Goal: Task Accomplishment & Management: Complete application form

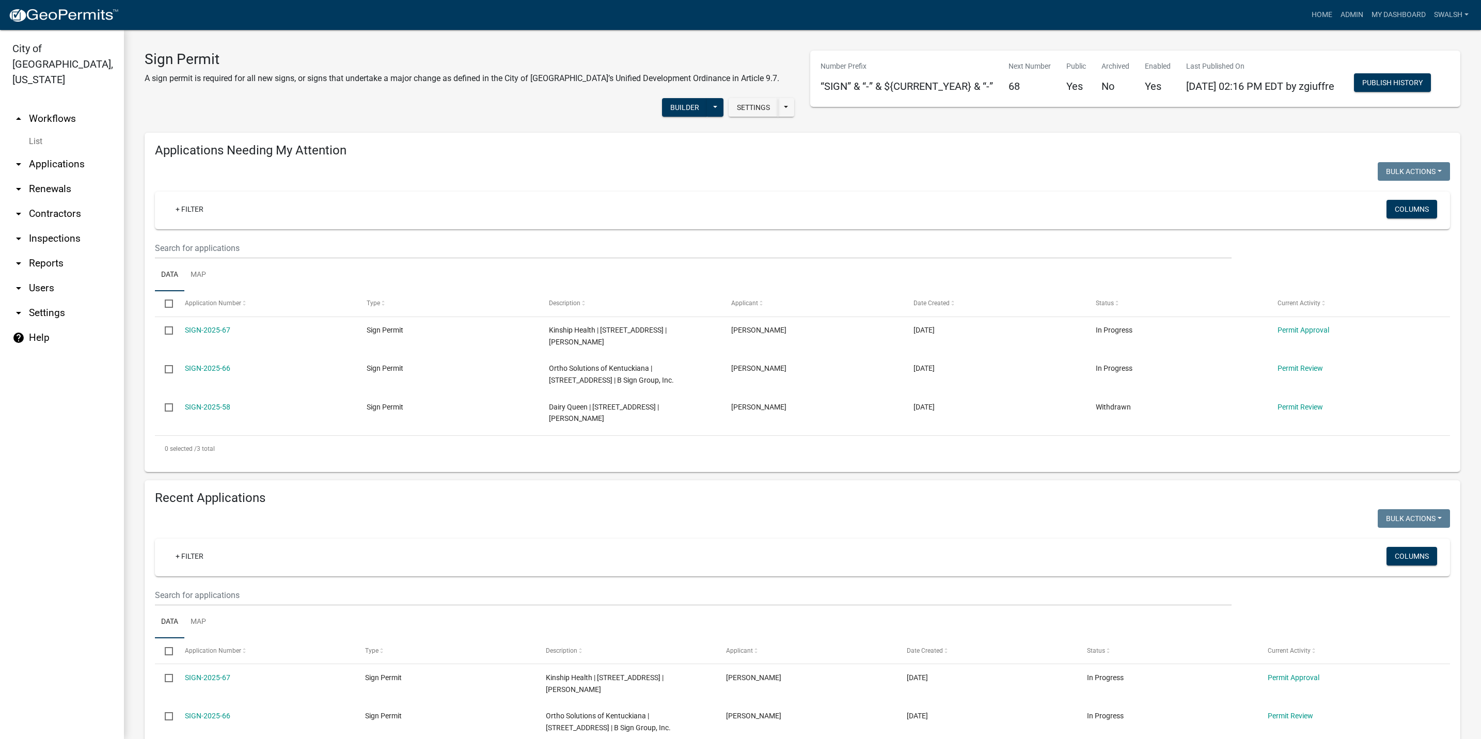
click at [924, 158] on h4 "Applications Needing My Attention" at bounding box center [802, 150] width 1295 height 15
click at [59, 106] on link "arrow_drop_up Workflows" at bounding box center [62, 118] width 124 height 25
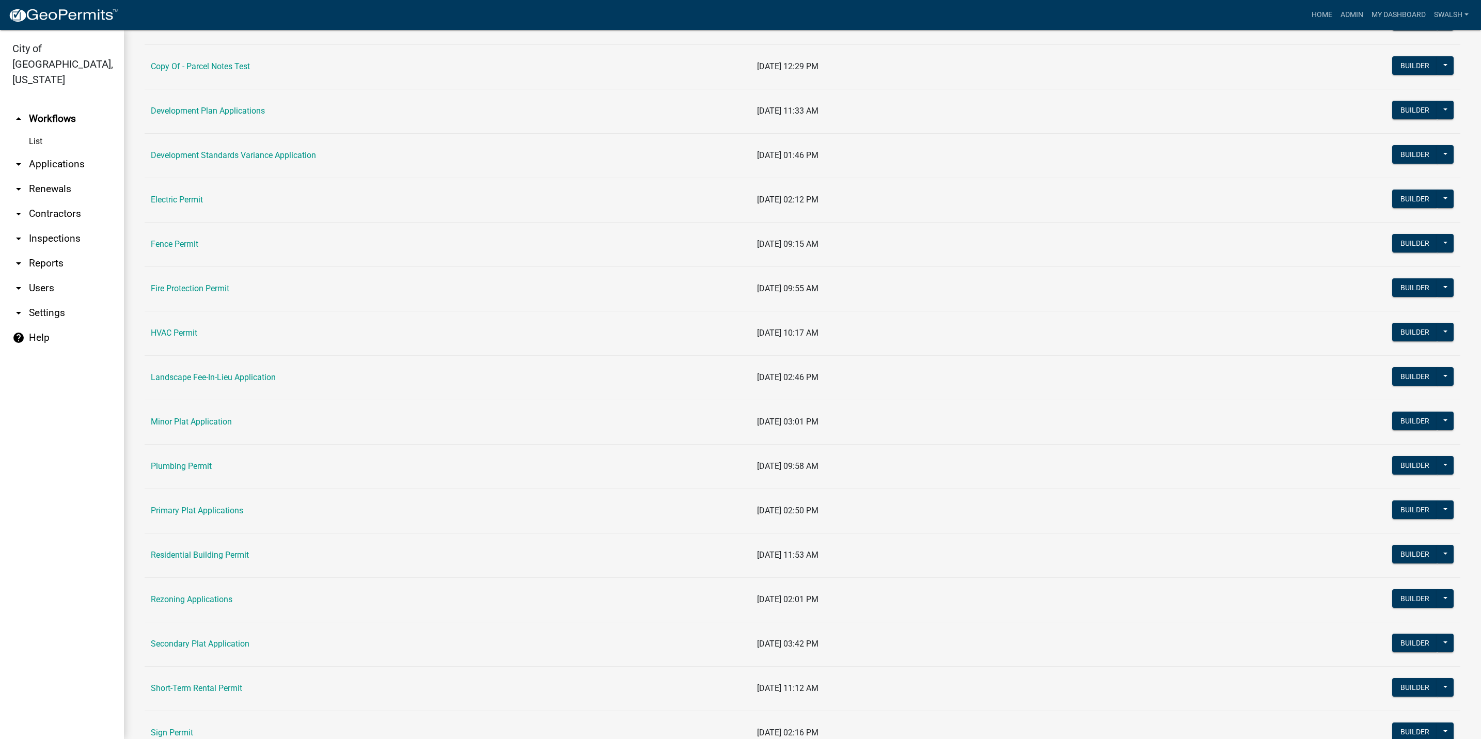
scroll to position [232, 0]
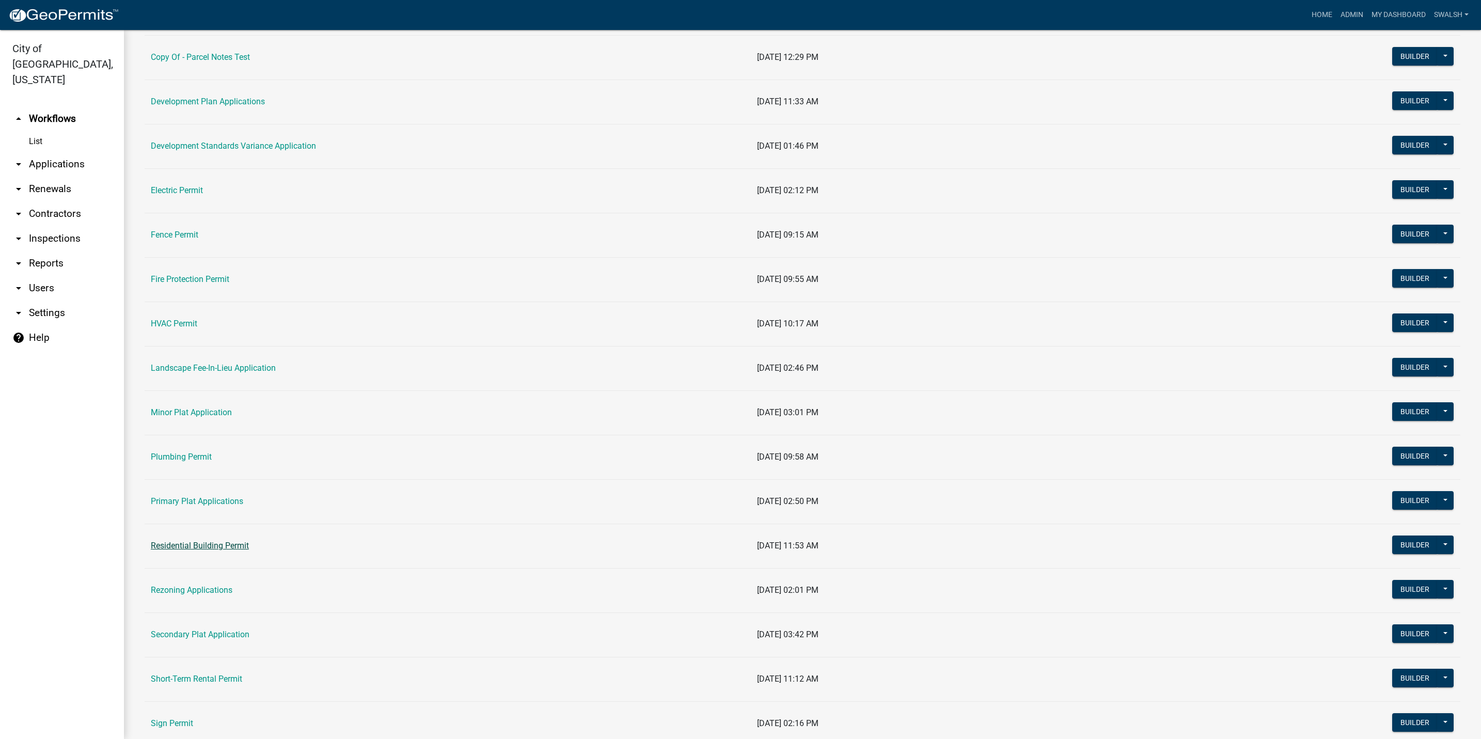
click at [210, 550] on link "Residential Building Permit" at bounding box center [200, 546] width 98 height 10
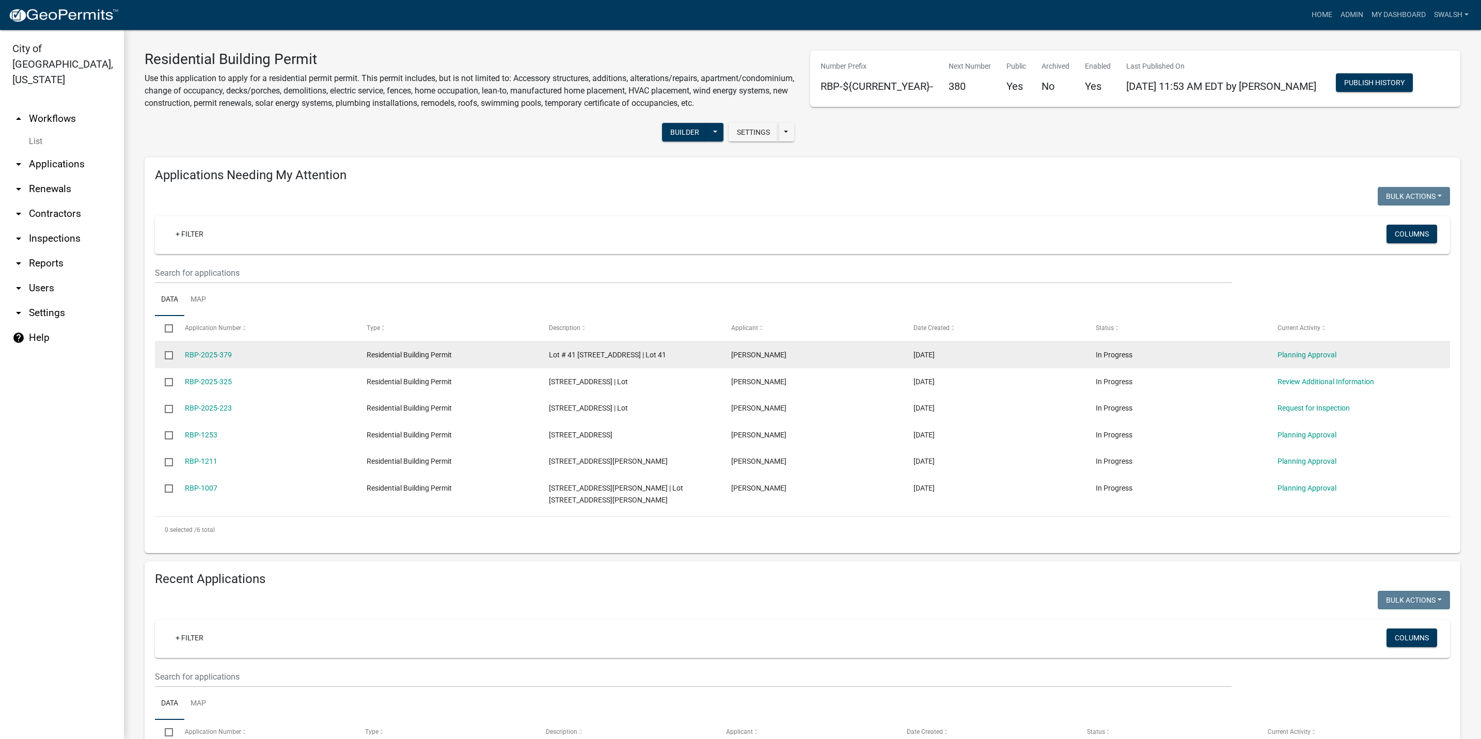
click at [1306, 361] on div "Planning Approval" at bounding box center [1359, 355] width 162 height 12
click at [1288, 359] on link "Planning Approval" at bounding box center [1307, 355] width 59 height 8
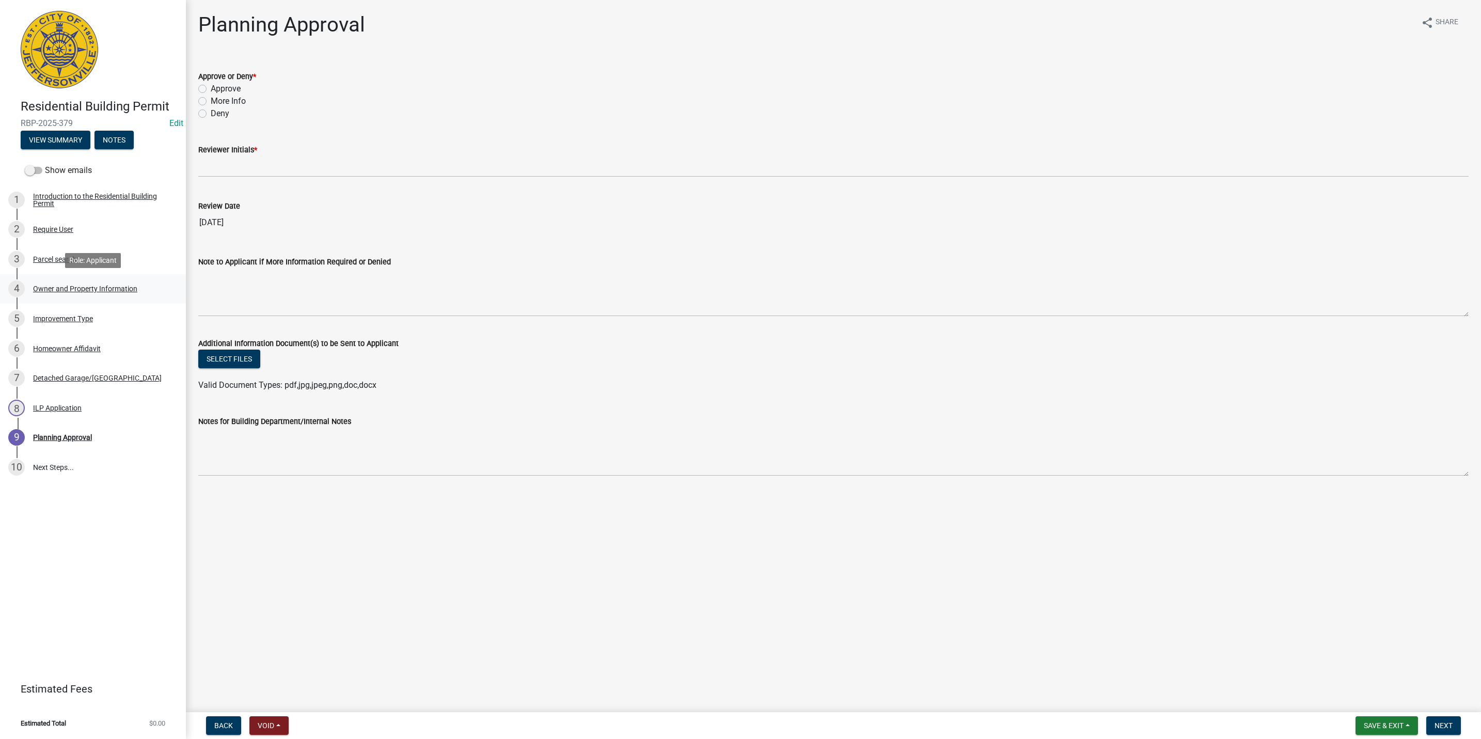
click at [46, 279] on link "4 Owner and Property Information" at bounding box center [93, 289] width 186 height 30
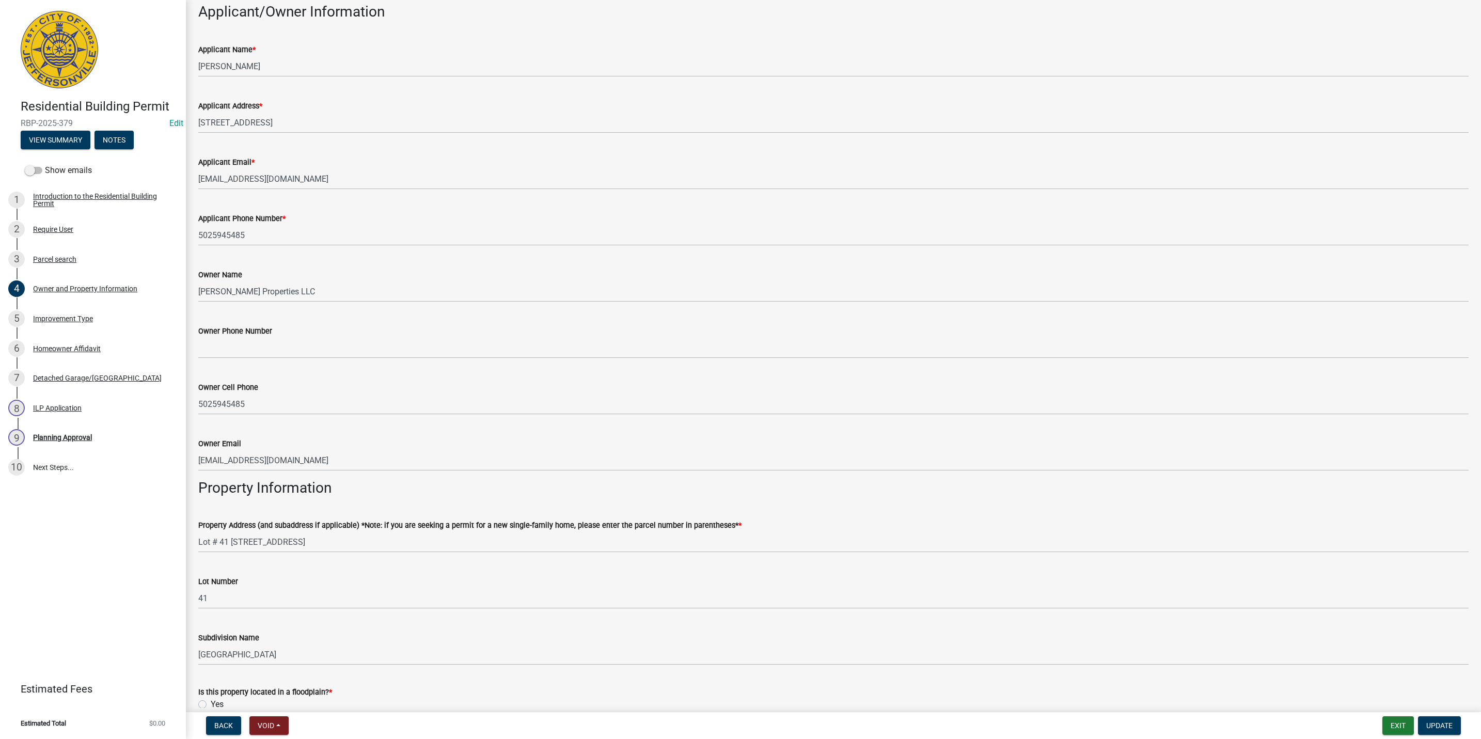
scroll to position [77, 0]
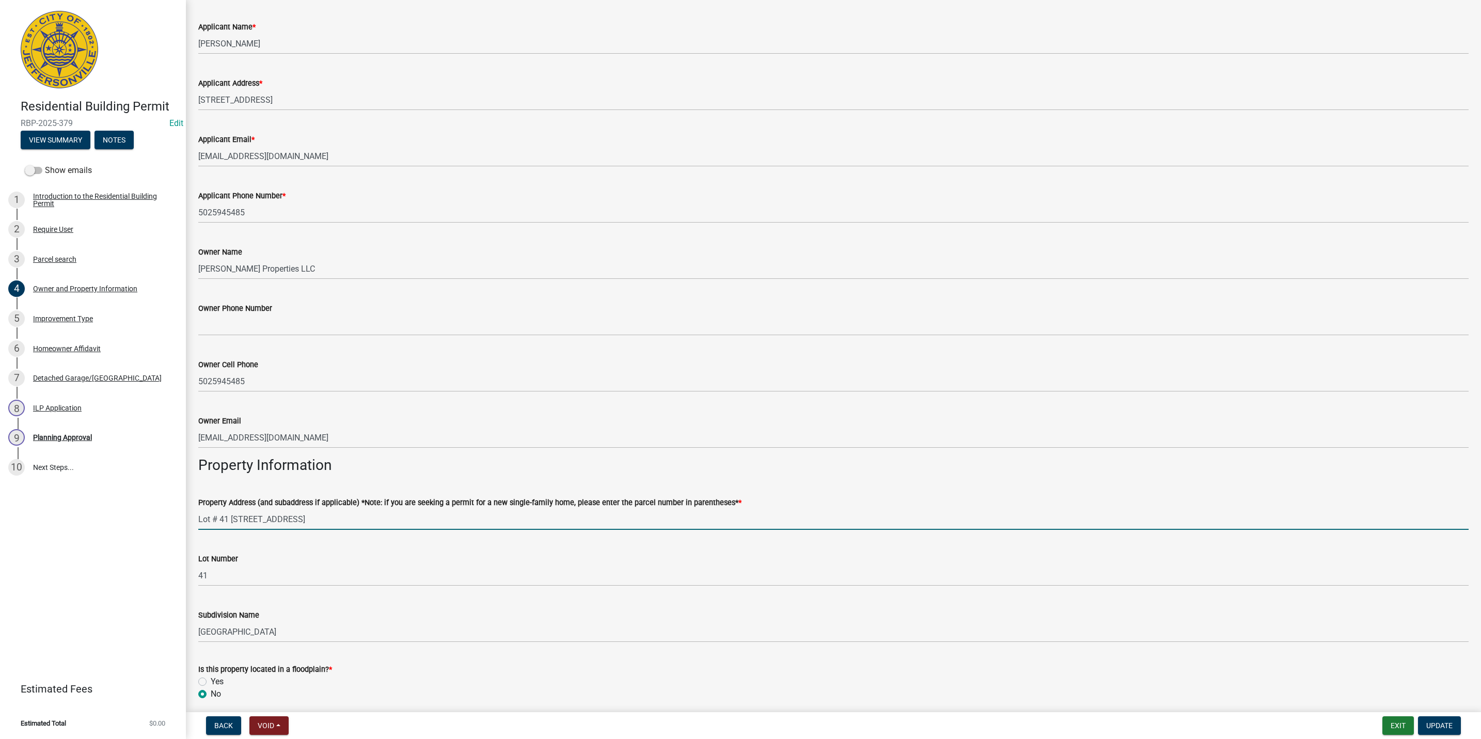
drag, startPoint x: 229, startPoint y: 521, endPoint x: 154, endPoint y: 515, distance: 75.6
click at [154, 515] on div "Residential Building Permit RBP-2025-379 Edit View Summary Notes Show emails 1 …" at bounding box center [740, 369] width 1481 height 739
type input "[STREET_ADDRESS]"
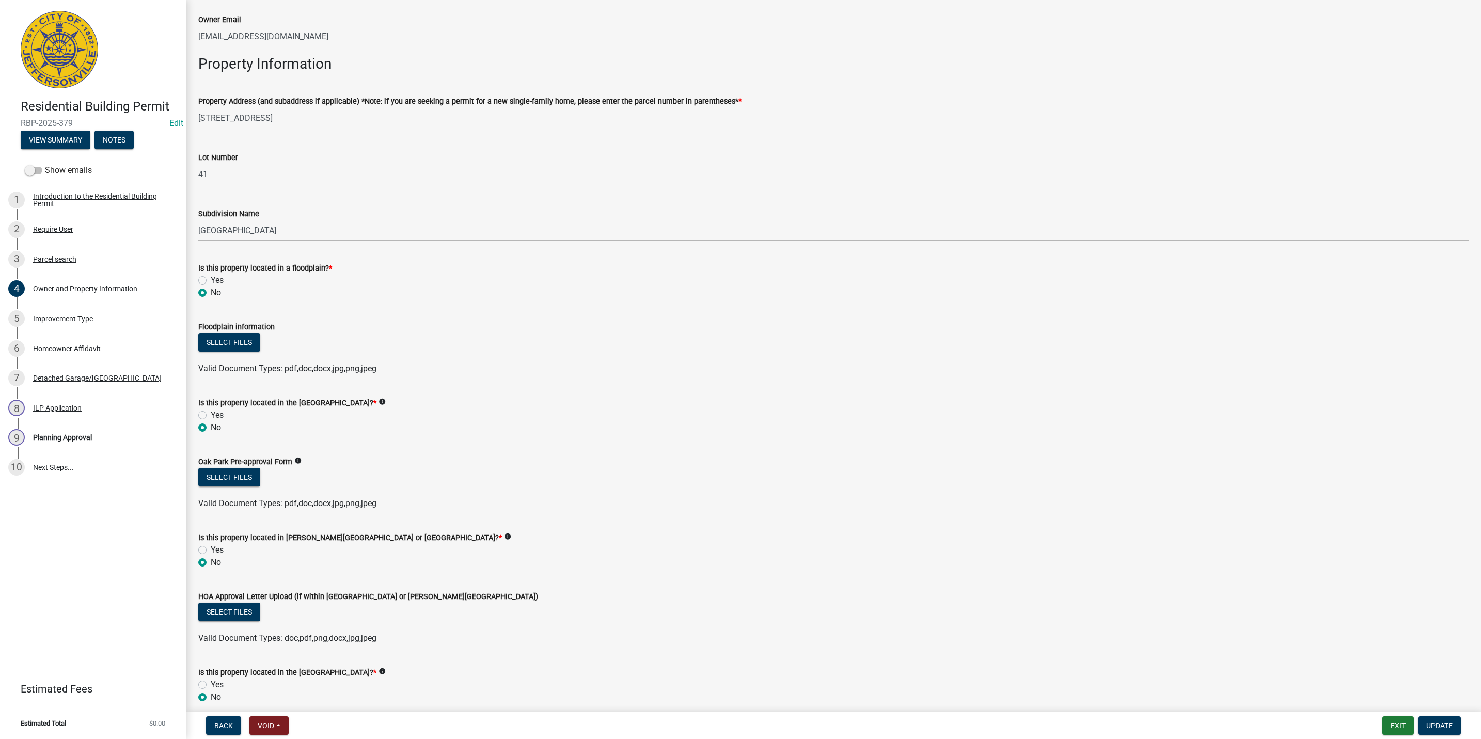
scroll to position [600, 0]
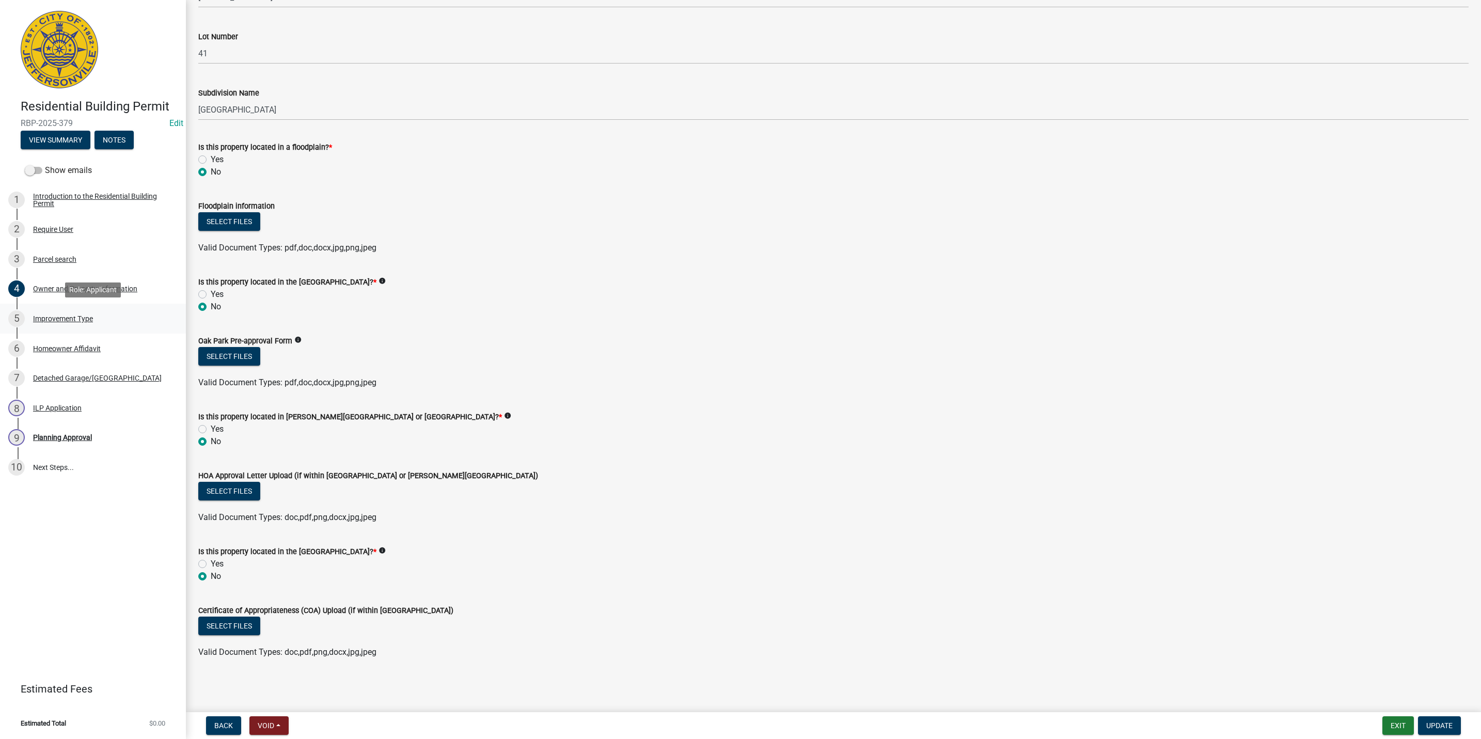
click at [95, 331] on link "5 Improvement Type" at bounding box center [93, 319] width 186 height 30
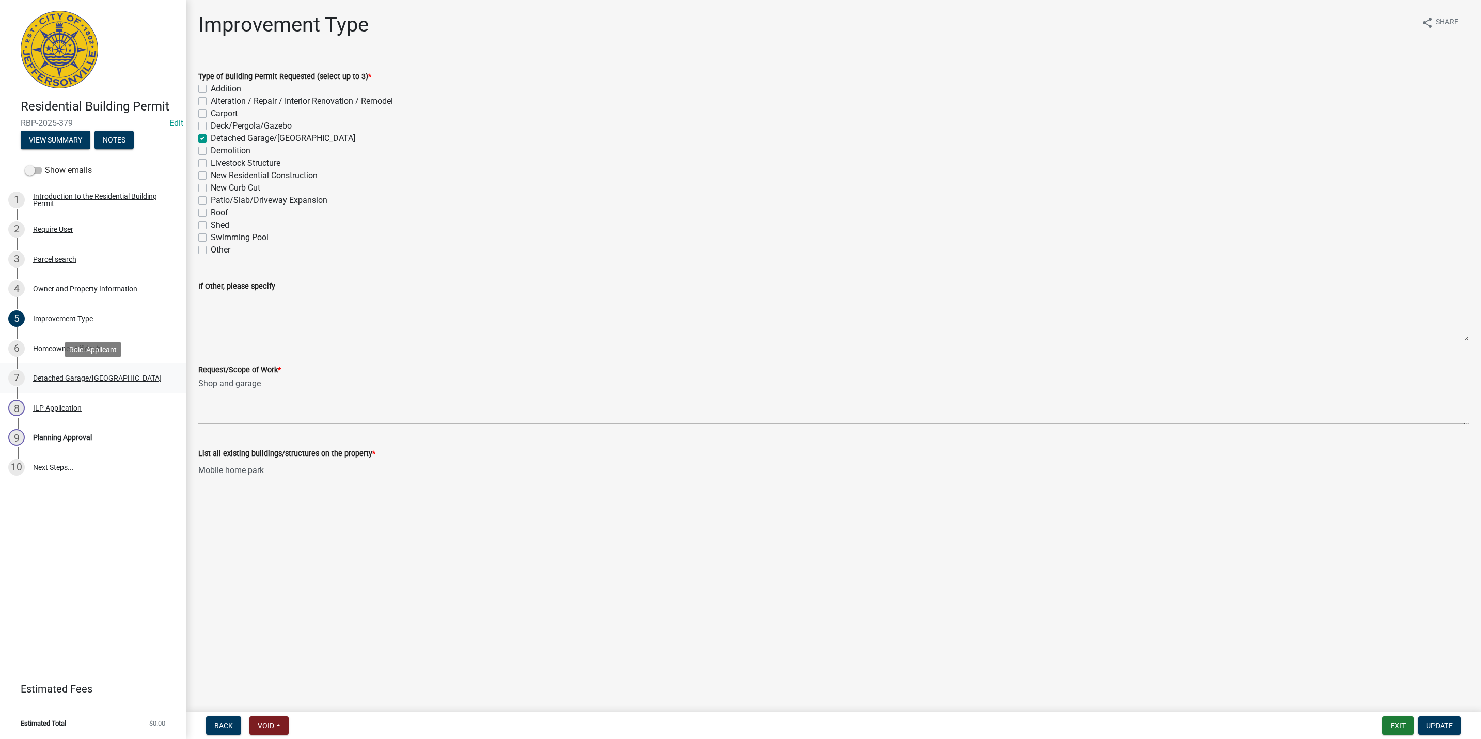
click at [28, 380] on div "7 Detached Garage/[GEOGRAPHIC_DATA]" at bounding box center [88, 378] width 161 height 17
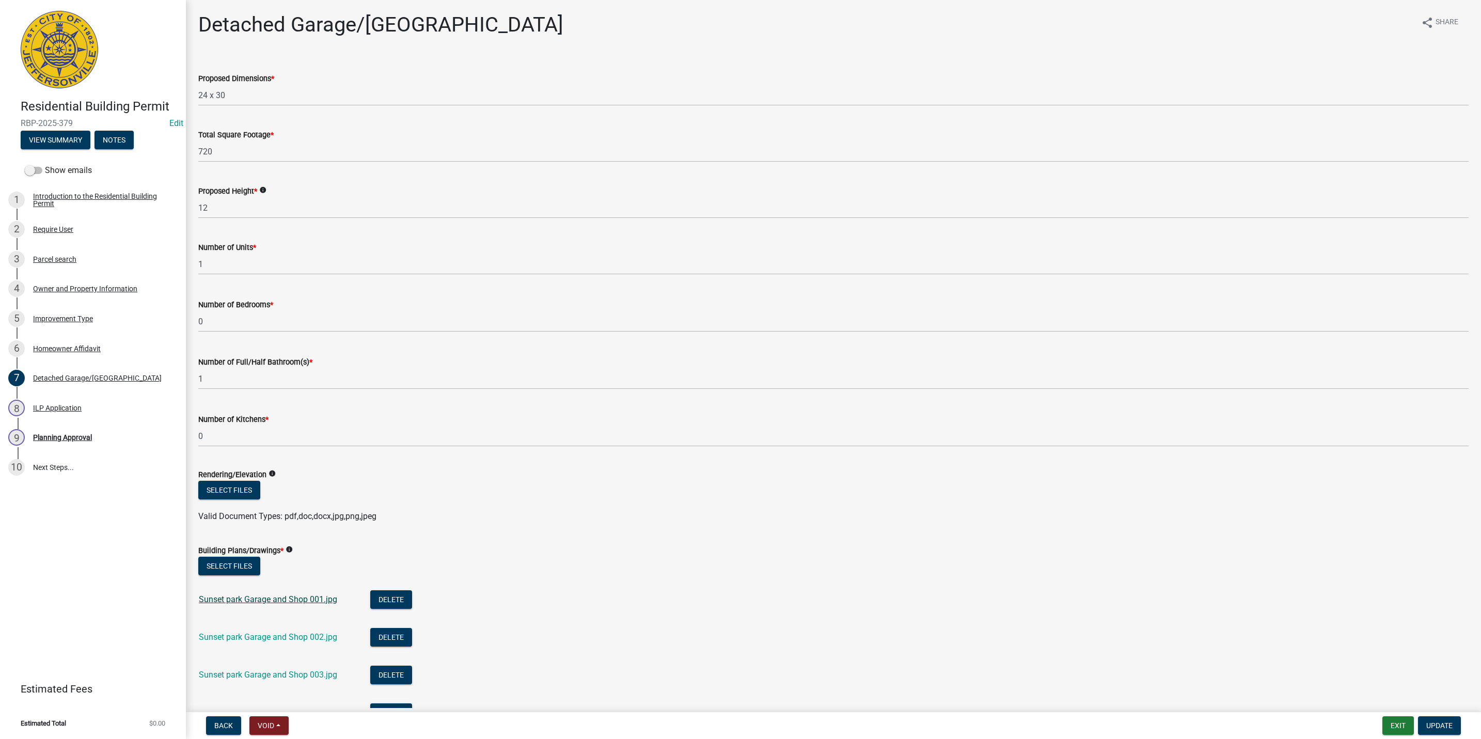
click at [249, 600] on link "Sunset park Garage and Shop 001.jpg" at bounding box center [268, 599] width 138 height 10
click at [303, 637] on link "Sunset park Garage and Shop 002.jpg" at bounding box center [268, 637] width 138 height 10
click at [294, 683] on div "Sunset park Garage and Shop 003.jpg" at bounding box center [276, 676] width 155 height 21
click at [294, 676] on link "Sunset park Garage and Shop 003.jpg" at bounding box center [268, 675] width 138 height 10
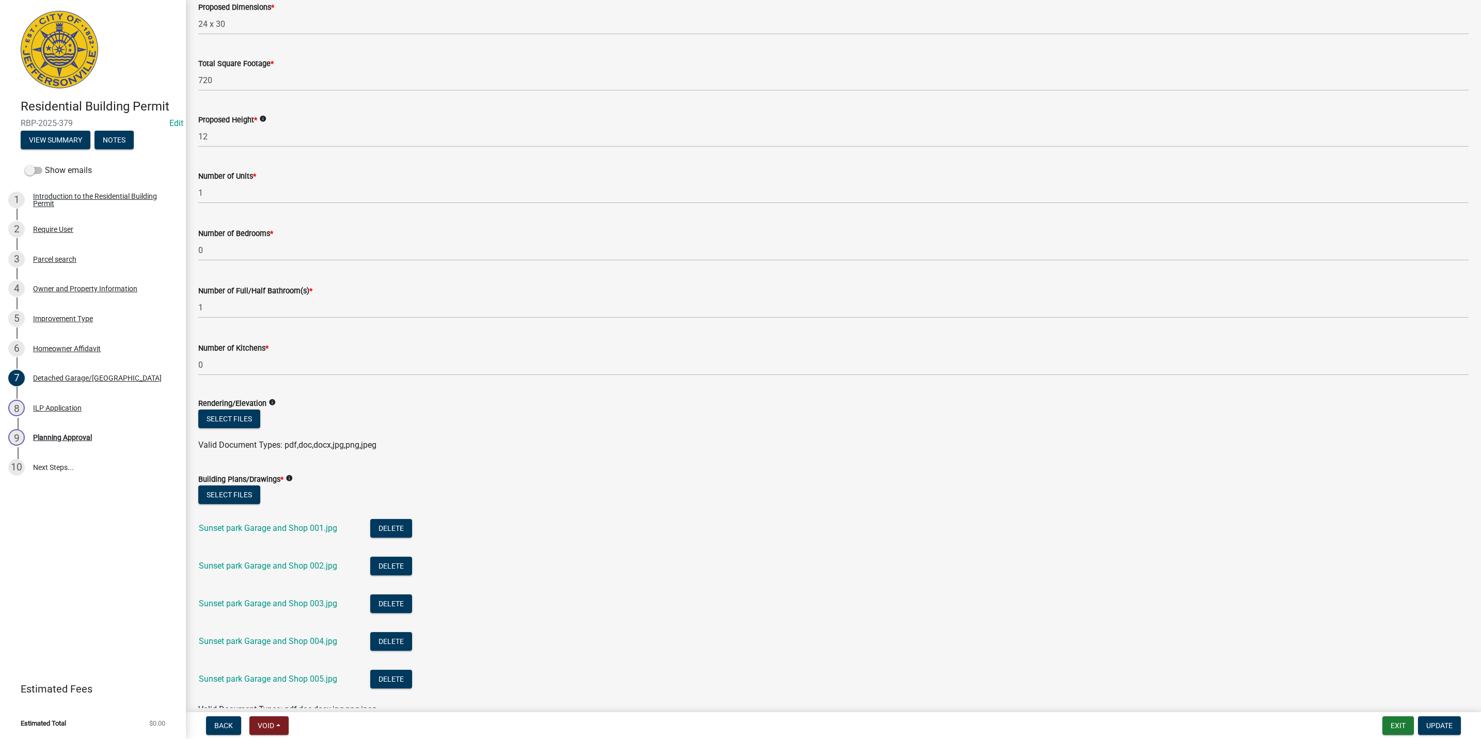
scroll to position [155, 0]
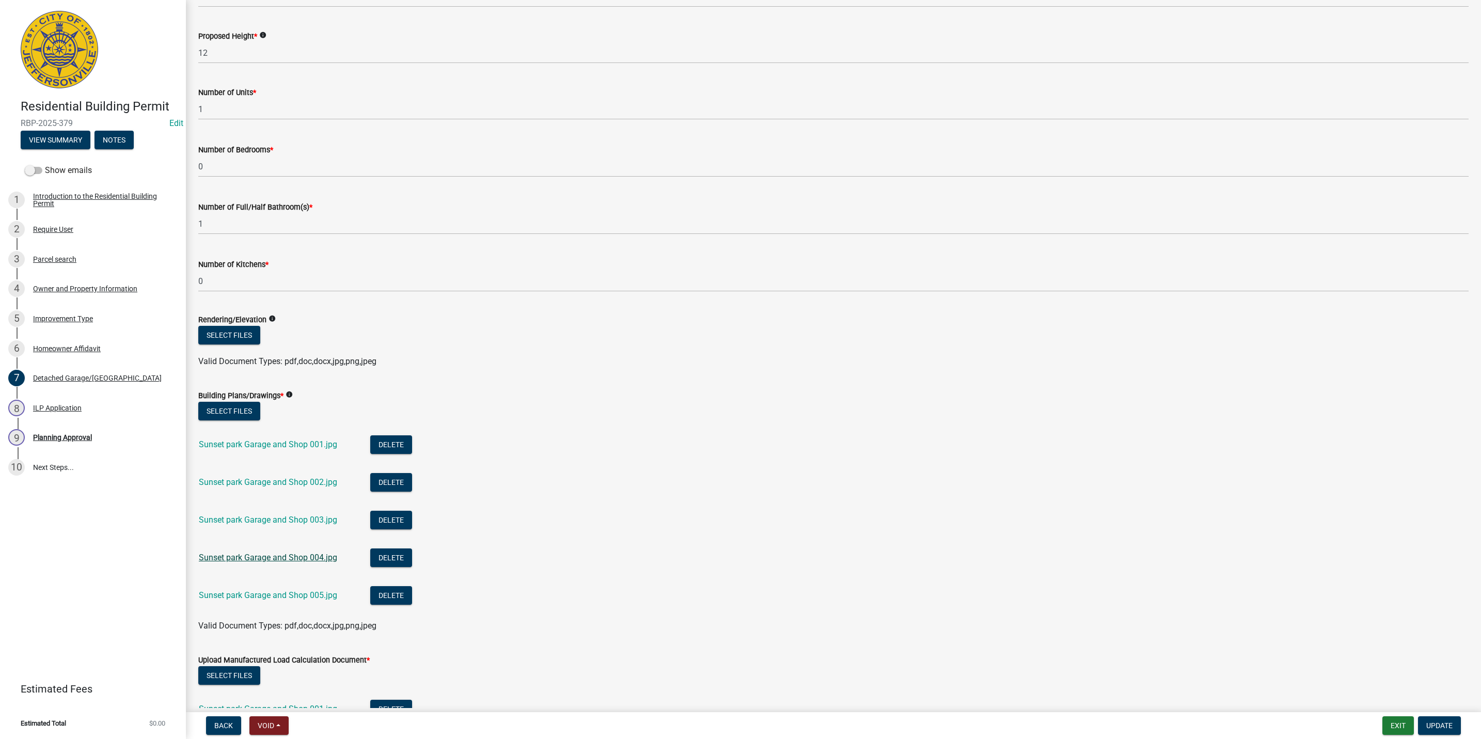
click at [307, 560] on link "Sunset park Garage and Shop 004.jpg" at bounding box center [268, 558] width 138 height 10
click at [259, 597] on link "Sunset park Garage and Shop 005.jpg" at bounding box center [268, 595] width 138 height 10
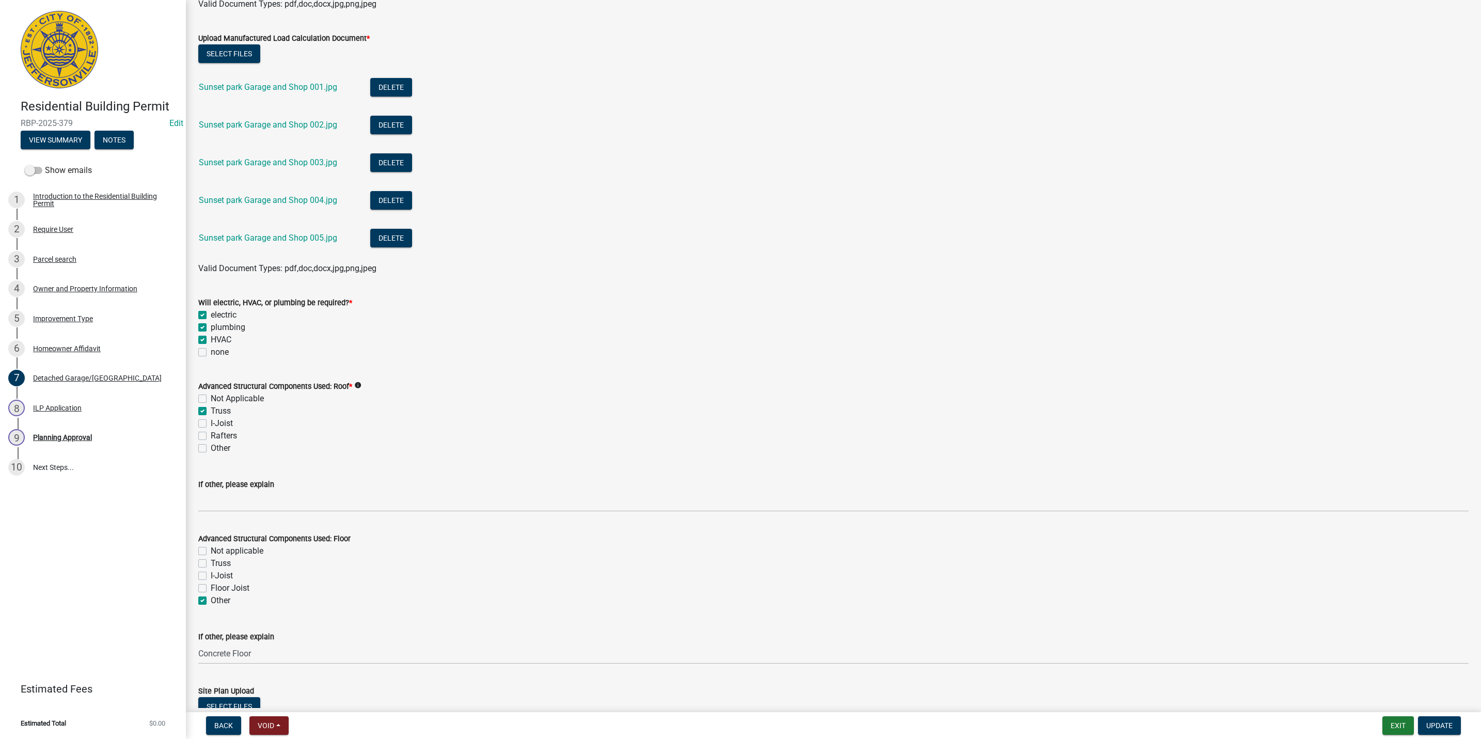
scroll to position [1007, 0]
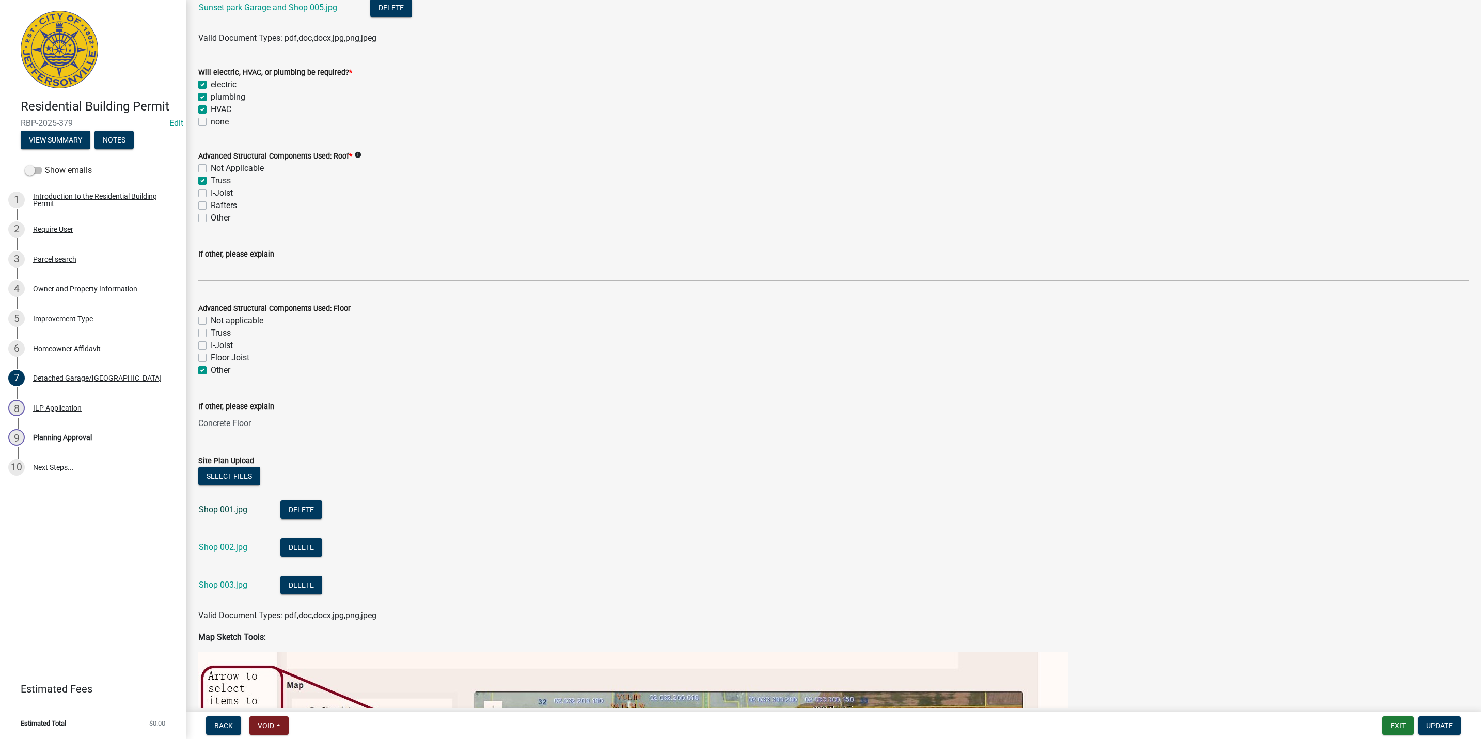
click at [234, 509] on link "Shop 001.jpg" at bounding box center [223, 510] width 49 height 10
click at [224, 542] on link "Shop 002.jpg" at bounding box center [223, 547] width 49 height 10
click at [234, 585] on link "Shop 003.jpg" at bounding box center [223, 585] width 49 height 10
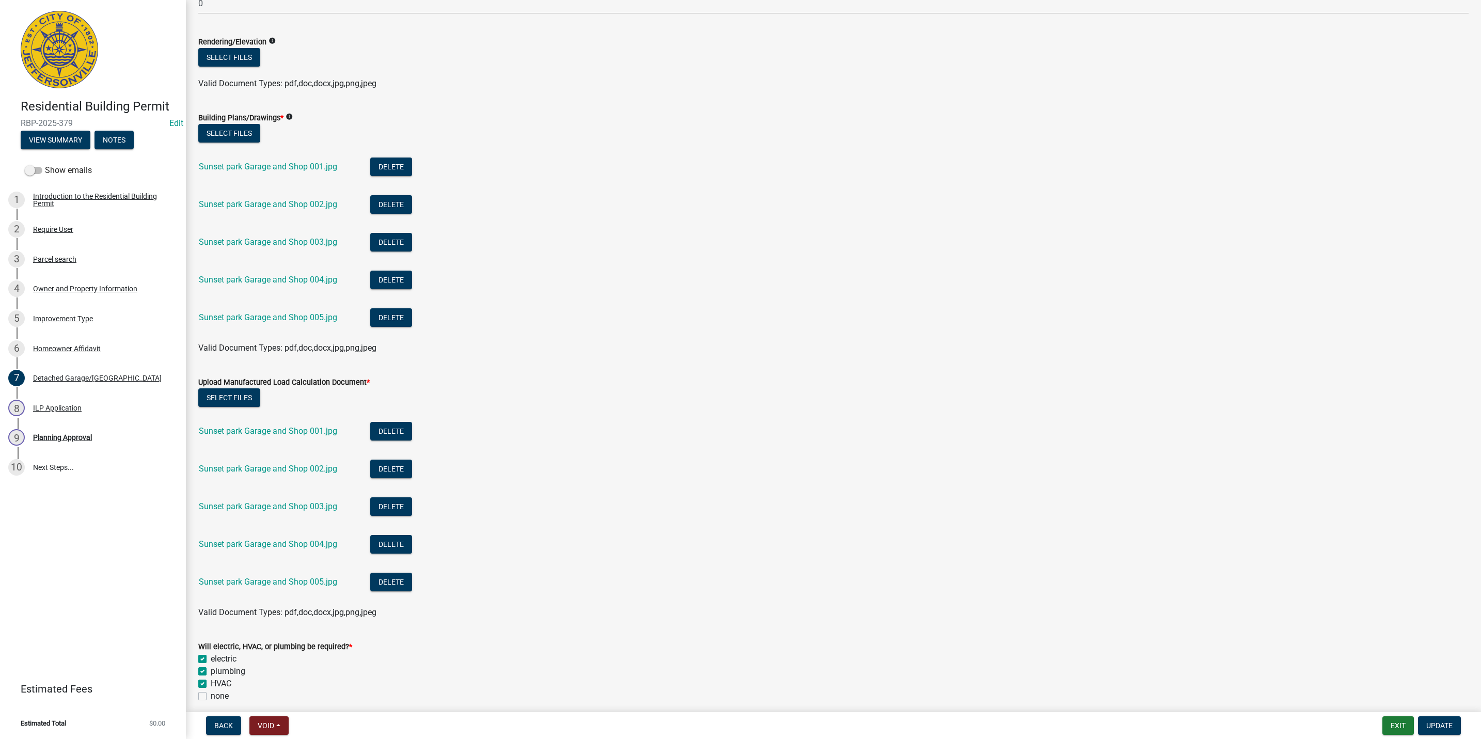
scroll to position [0, 0]
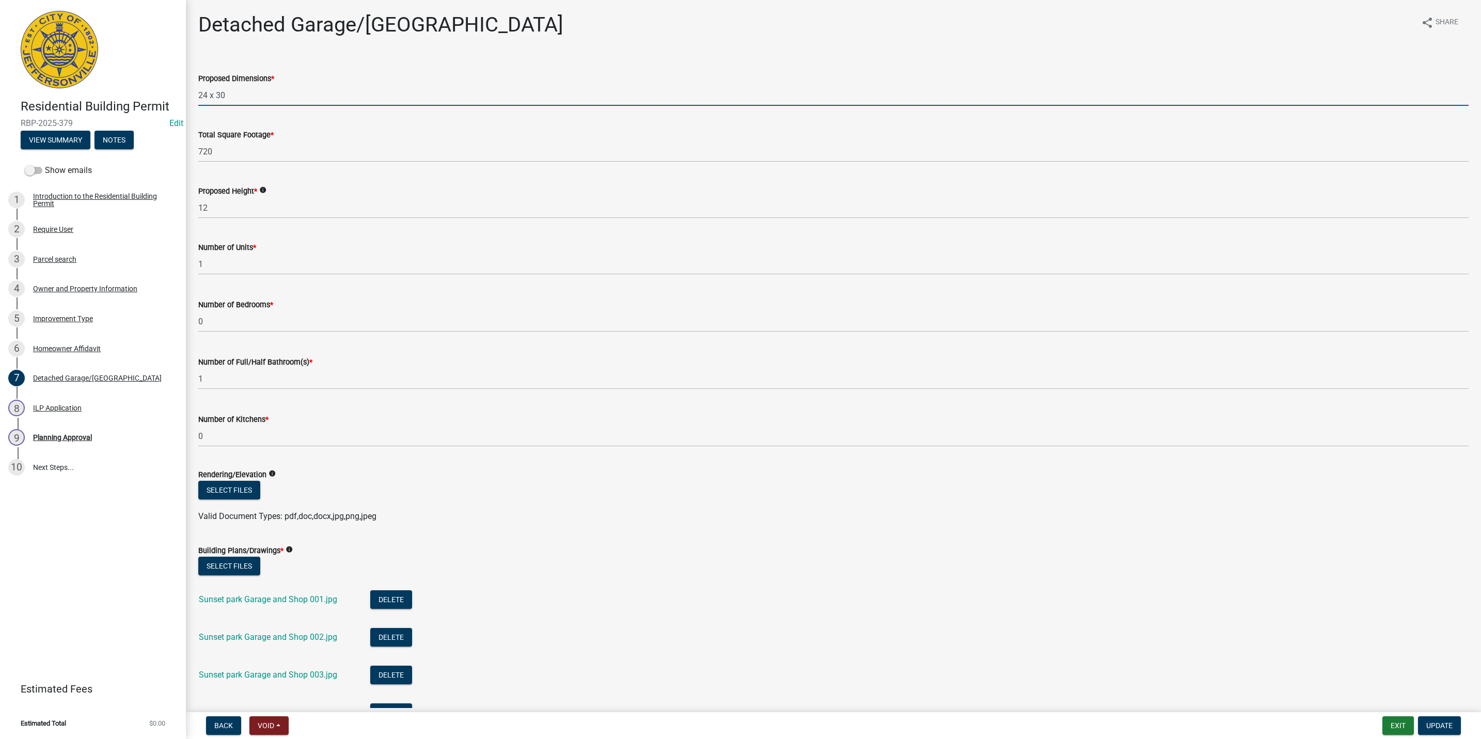
click at [981, 86] on input "24 x 30" at bounding box center [833, 95] width 1270 height 21
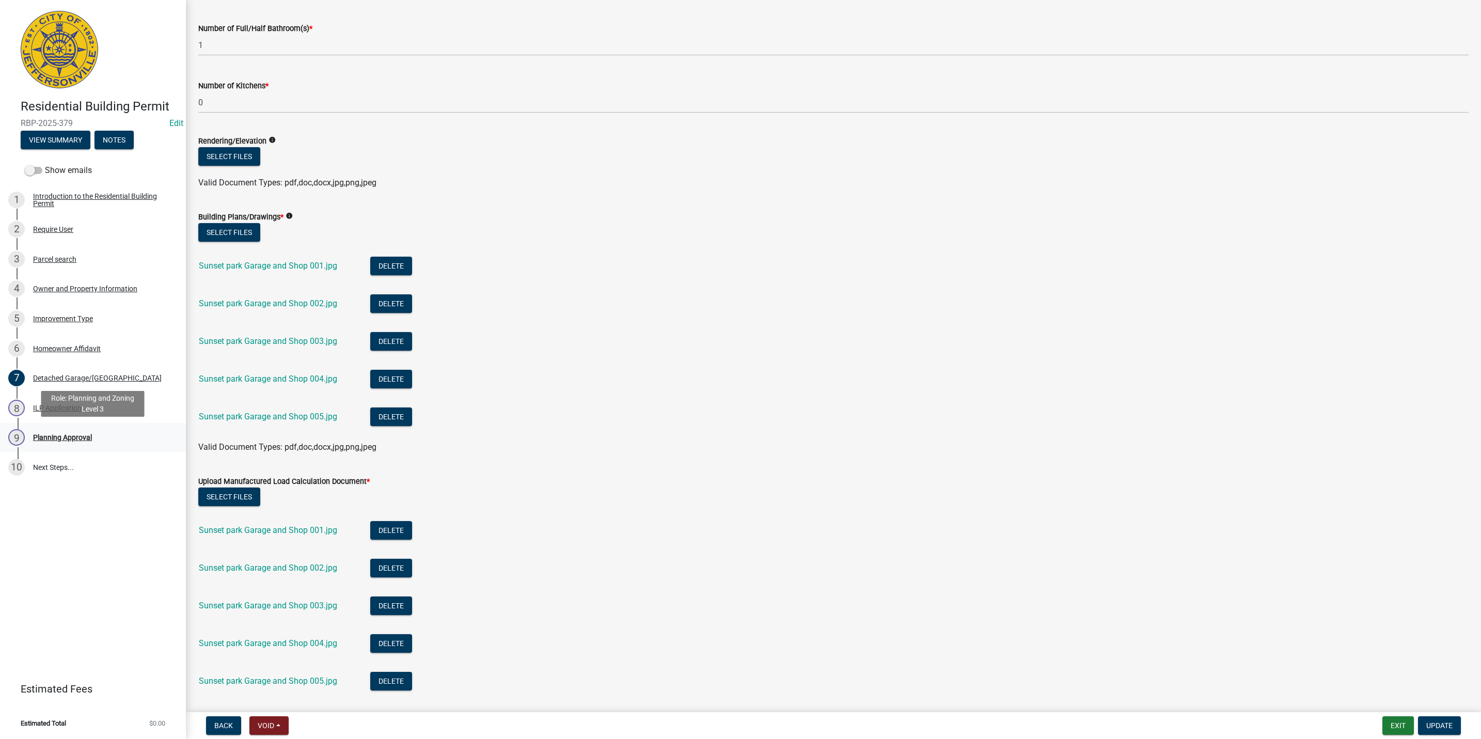
click at [67, 436] on div "Planning Approval" at bounding box center [62, 437] width 59 height 7
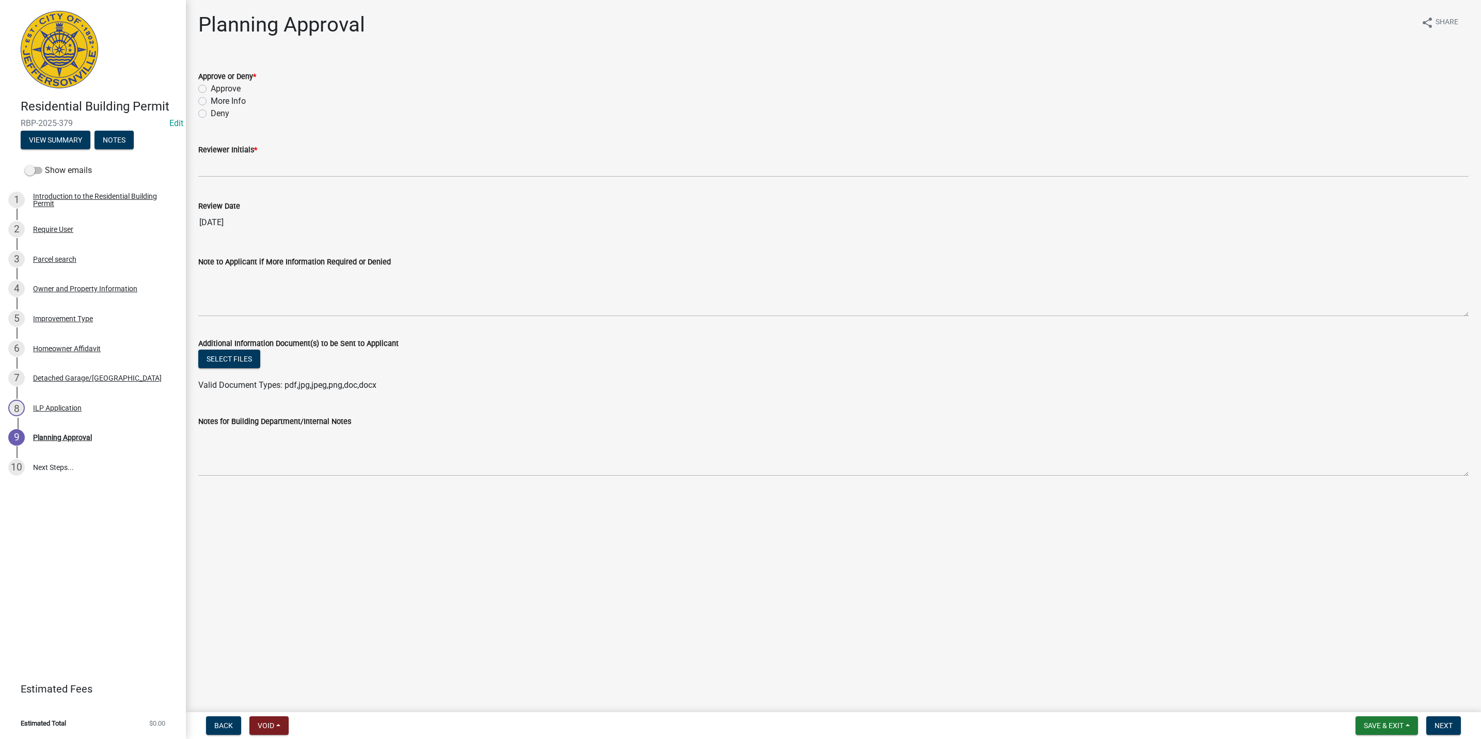
click at [223, 99] on label "More Info" at bounding box center [228, 101] width 35 height 12
click at [217, 99] on input "More Info" at bounding box center [214, 98] width 7 height 7
radio input "true"
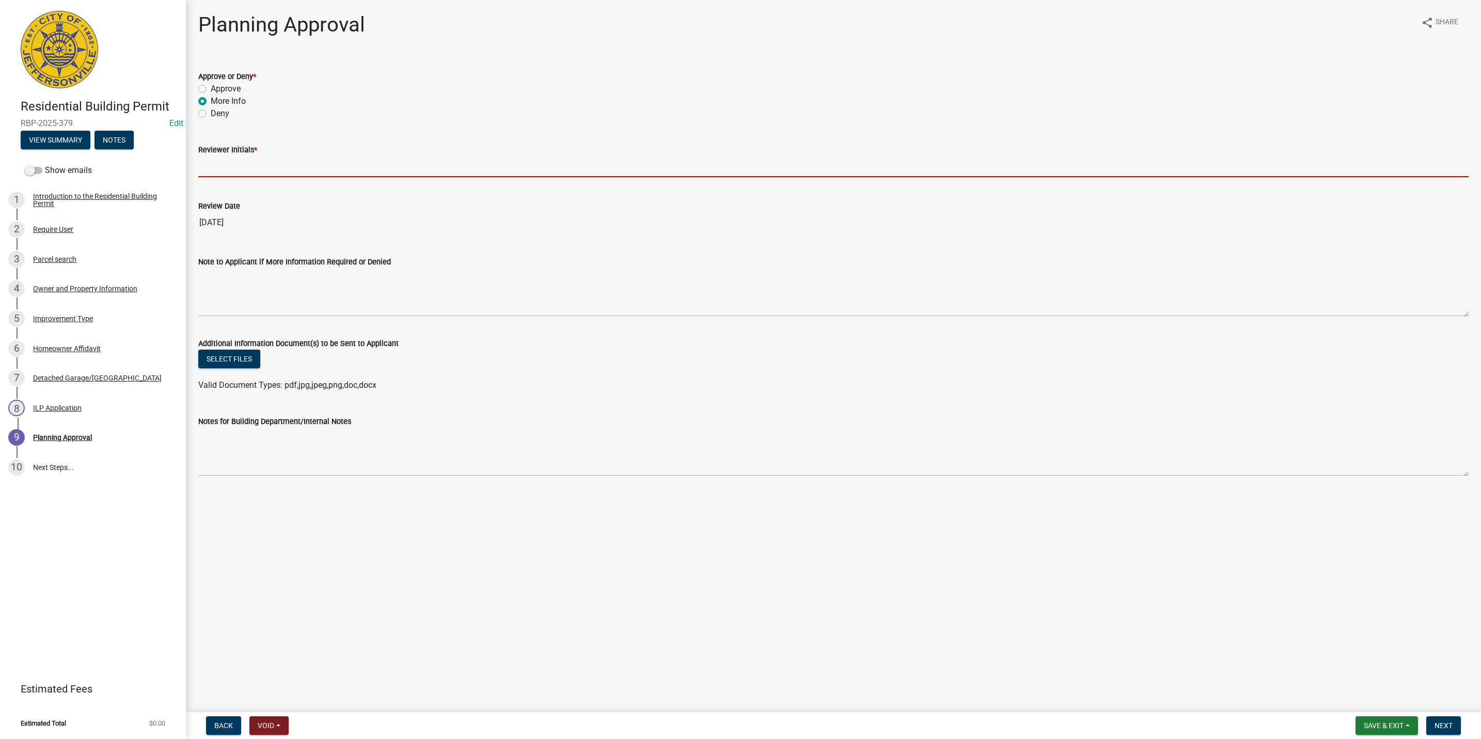
click at [220, 159] on input "Reviewer Initials *" at bounding box center [833, 166] width 1270 height 21
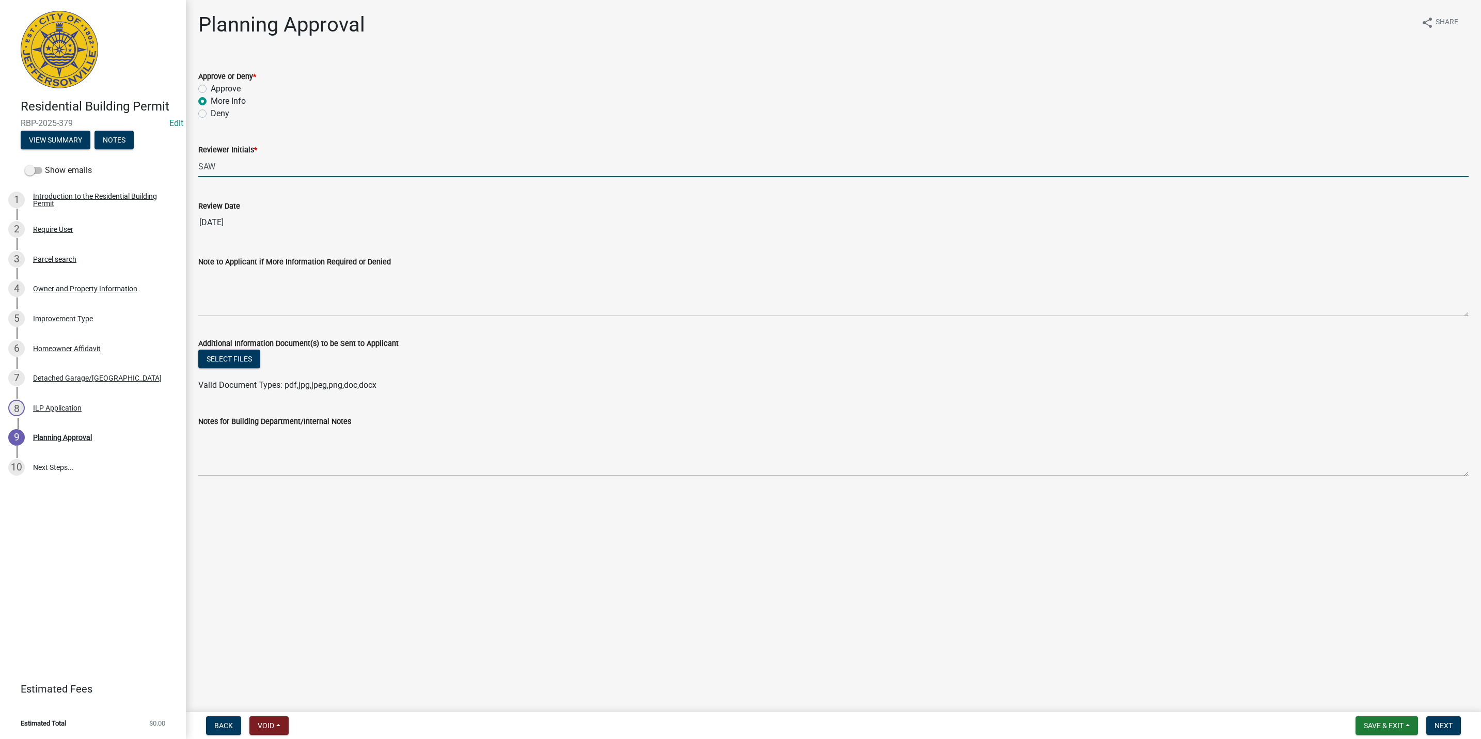
type input "SAW"
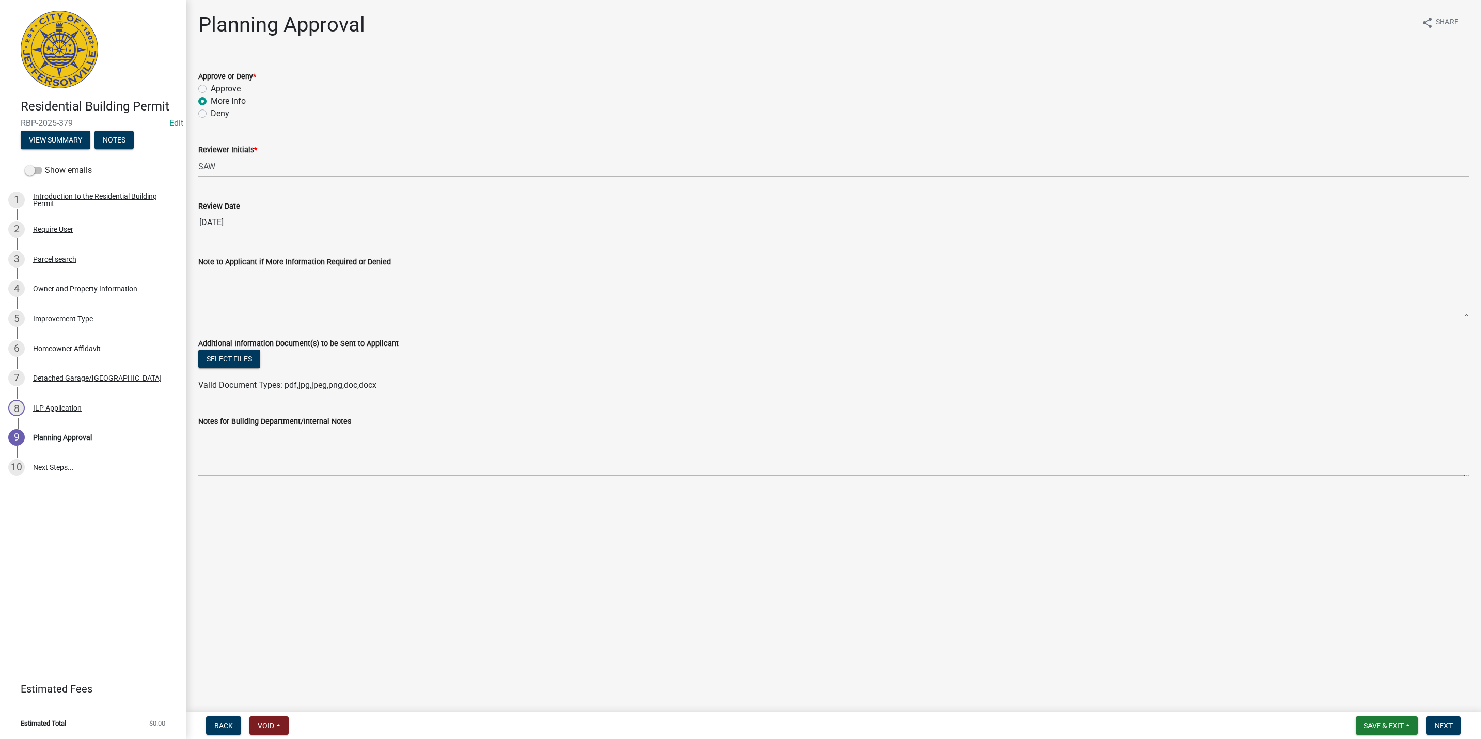
click at [218, 338] on div "Additional Information Document(s) to be Sent to Applicant" at bounding box center [833, 343] width 1270 height 12
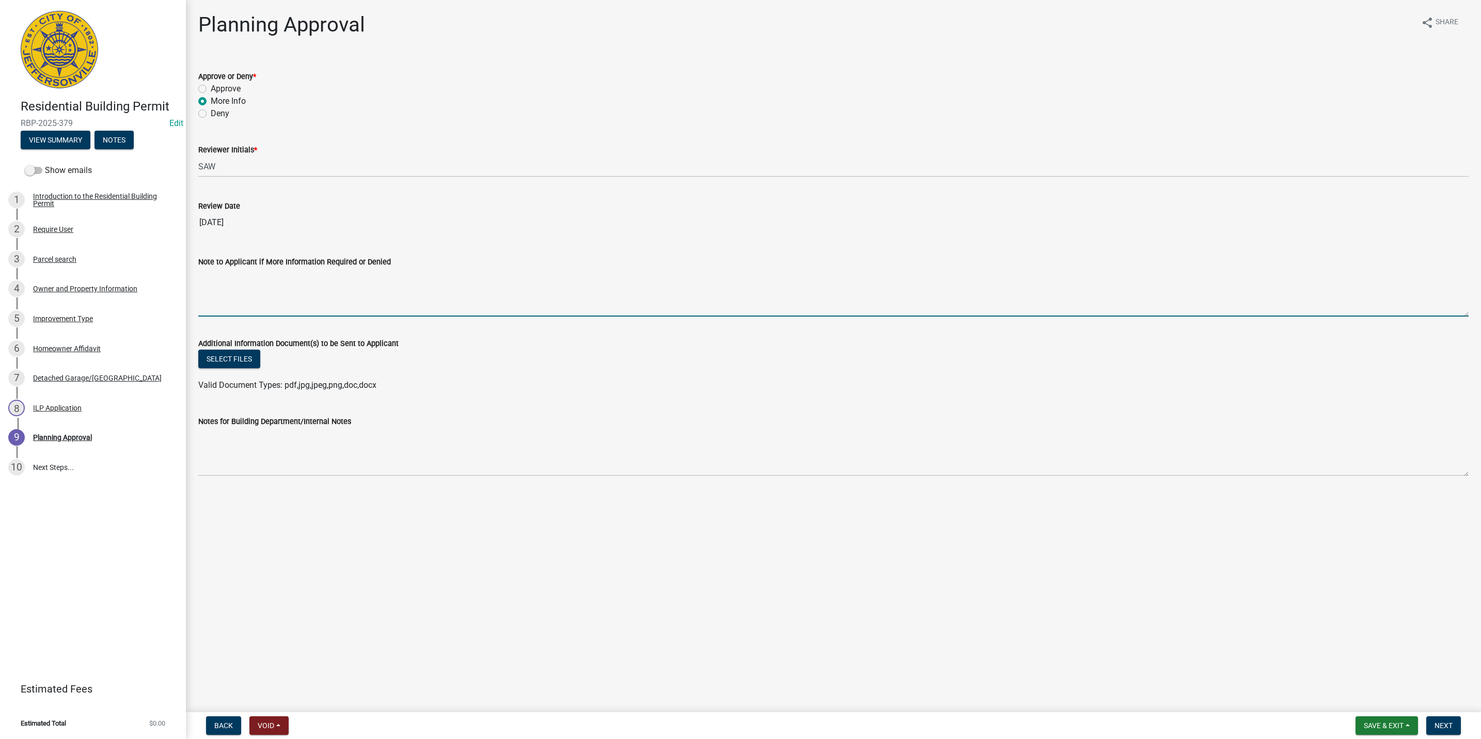
click at [228, 293] on textarea "Note to Applicant if More Information Required or Denied" at bounding box center [833, 292] width 1270 height 49
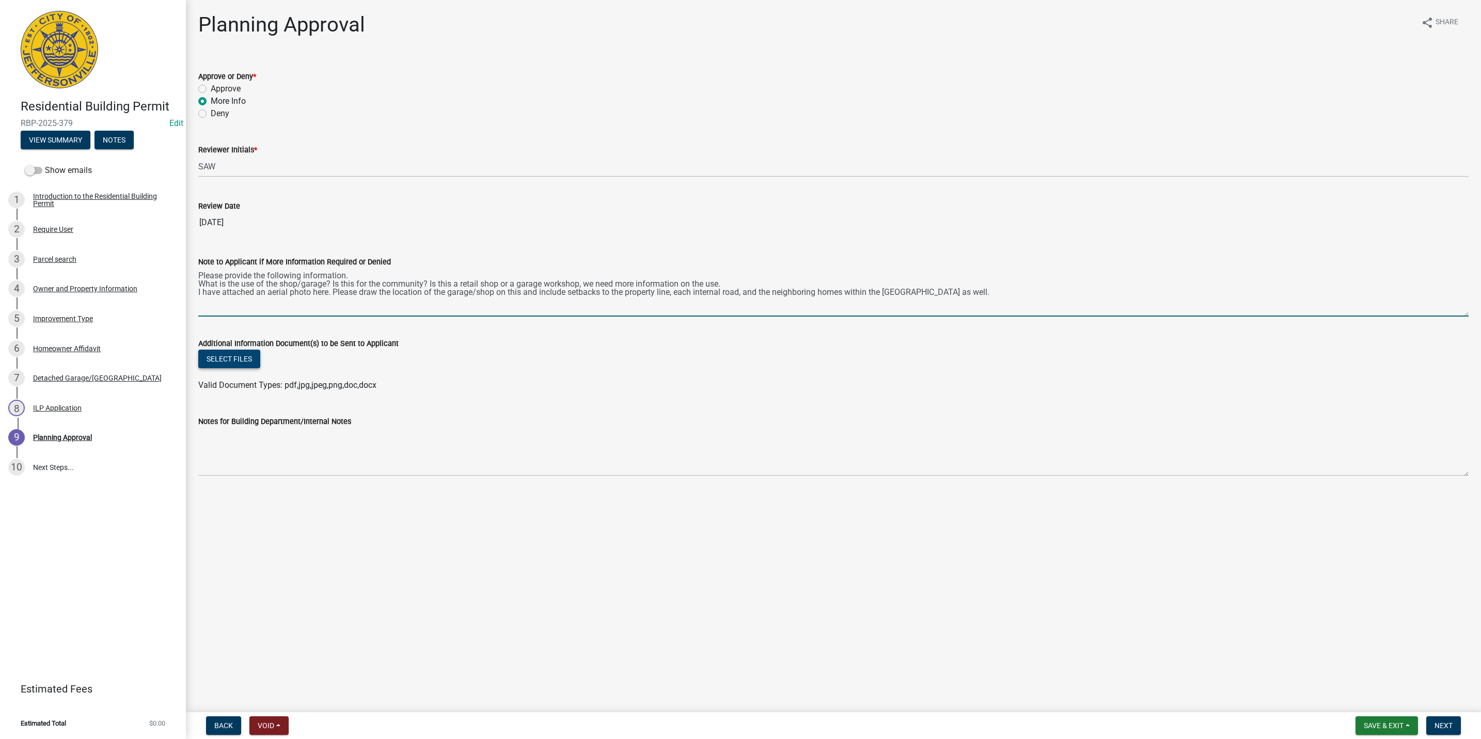
type textarea "Please provide the following information. What is the use of the shop/garage? I…"
click at [250, 358] on button "Select files" at bounding box center [229, 359] width 62 height 19
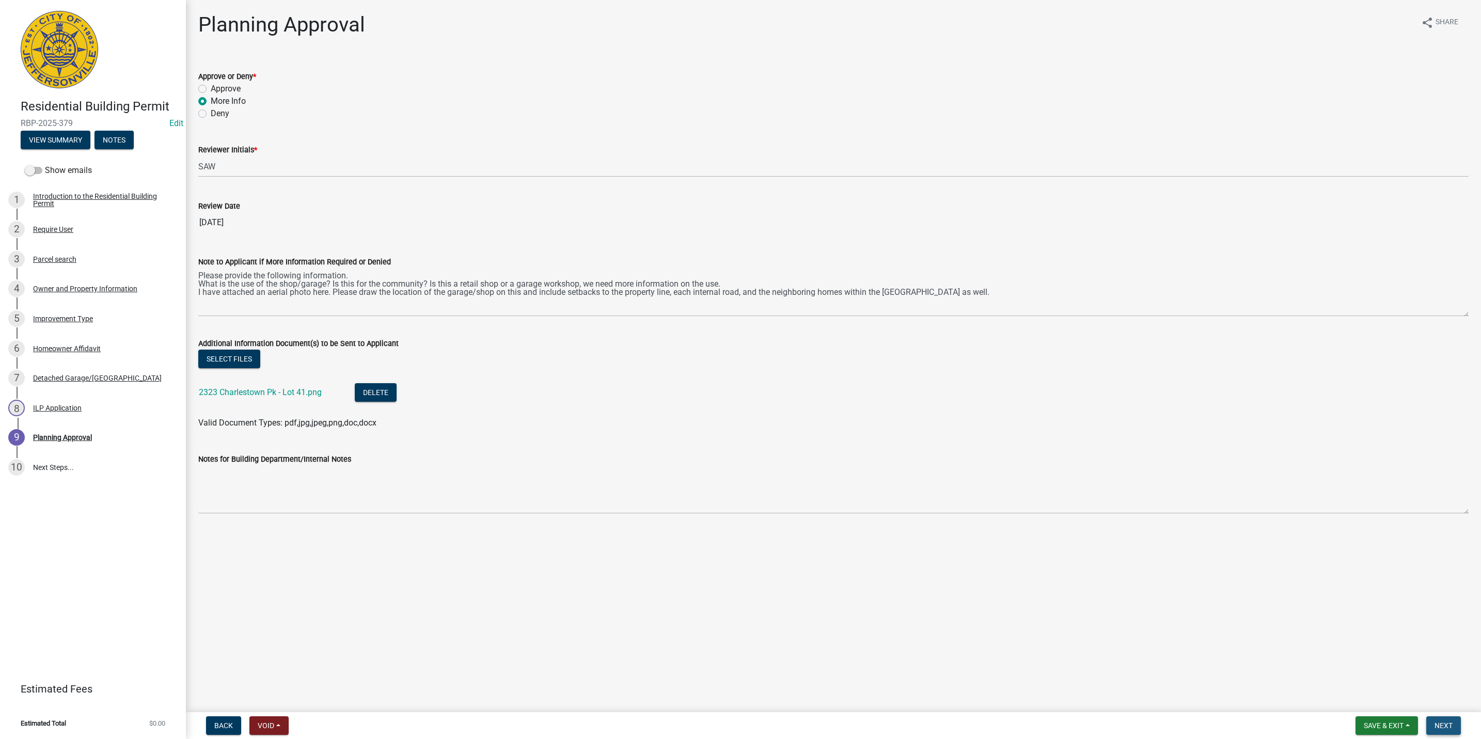
click at [1452, 724] on span "Next" at bounding box center [1444, 725] width 18 height 8
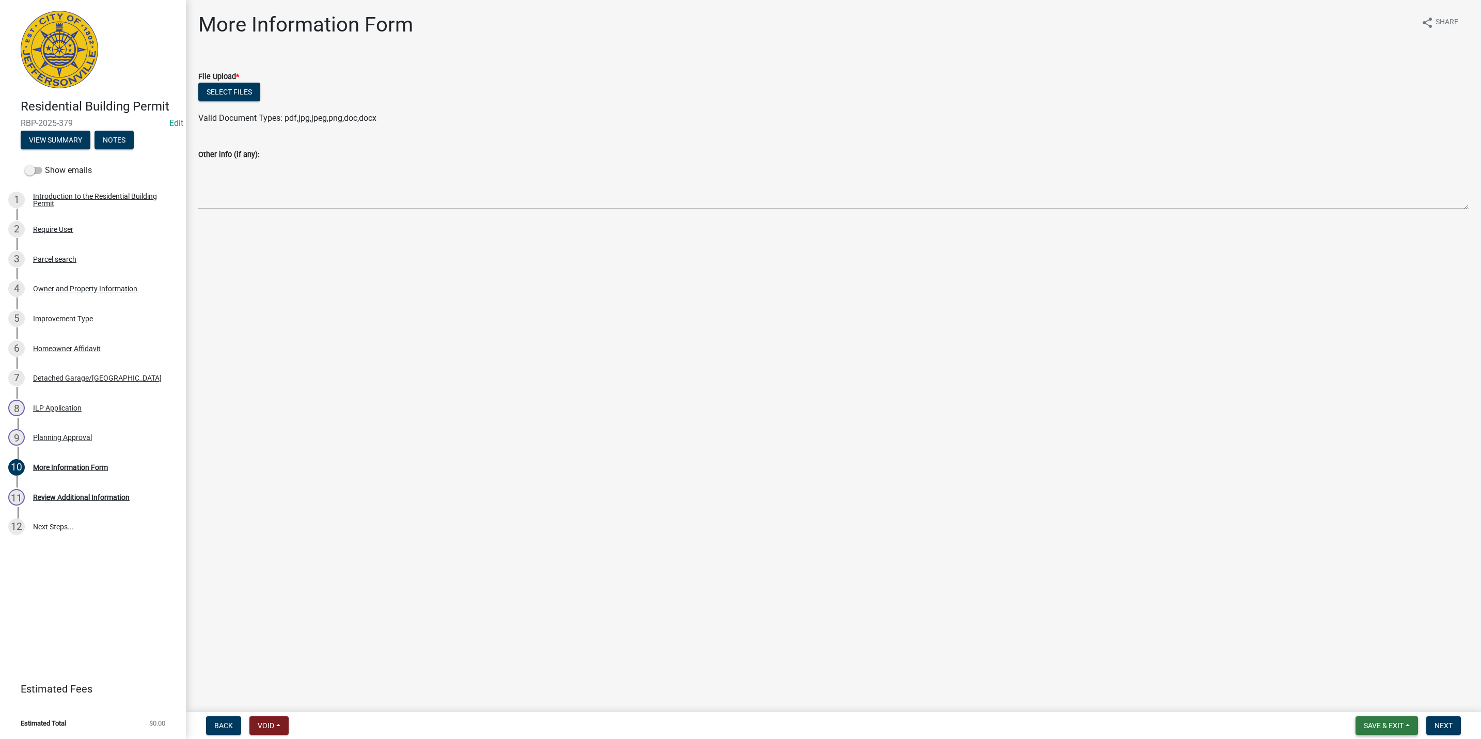
click at [1370, 728] on span "Save & Exit" at bounding box center [1384, 725] width 40 height 8
click at [1368, 704] on button "Save & Exit" at bounding box center [1376, 699] width 83 height 25
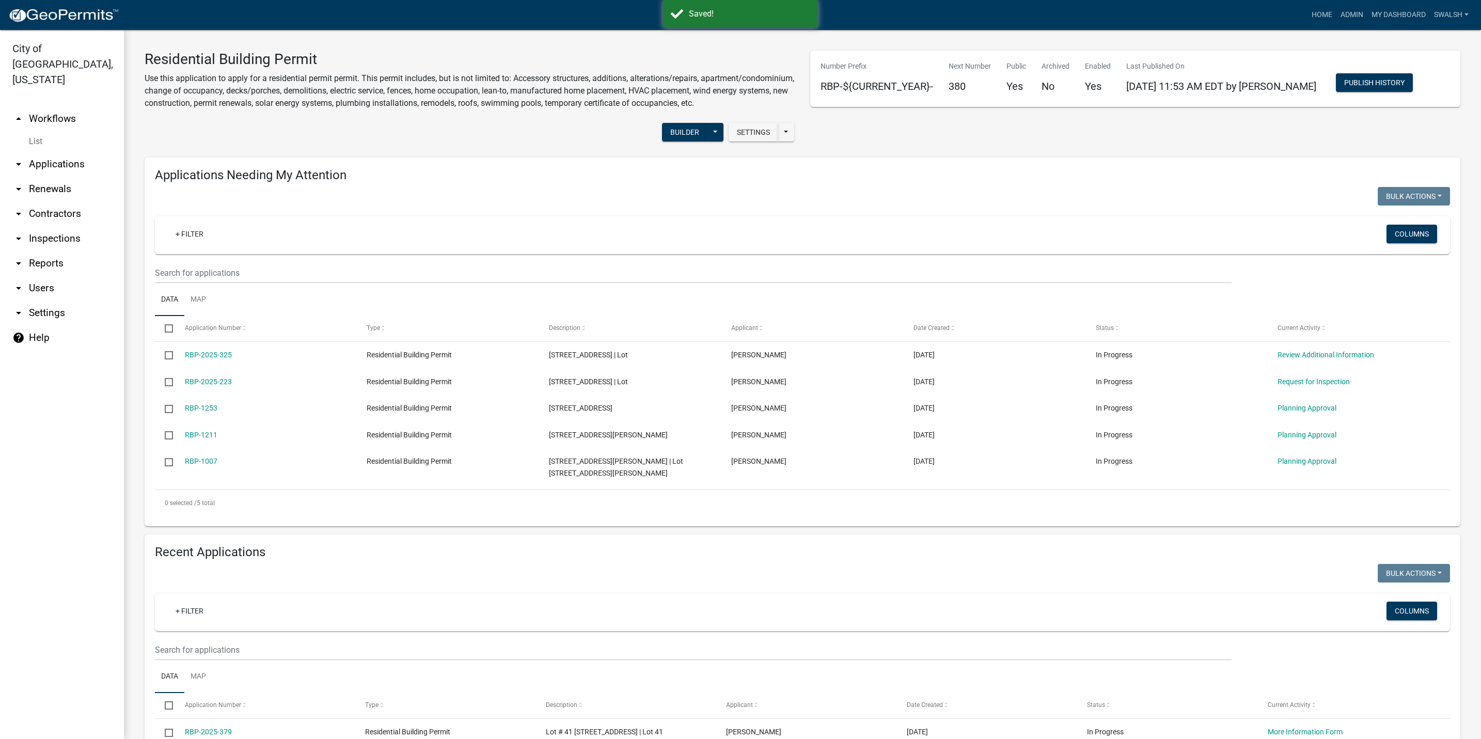
click at [37, 106] on link "arrow_drop_up Workflows" at bounding box center [62, 118] width 124 height 25
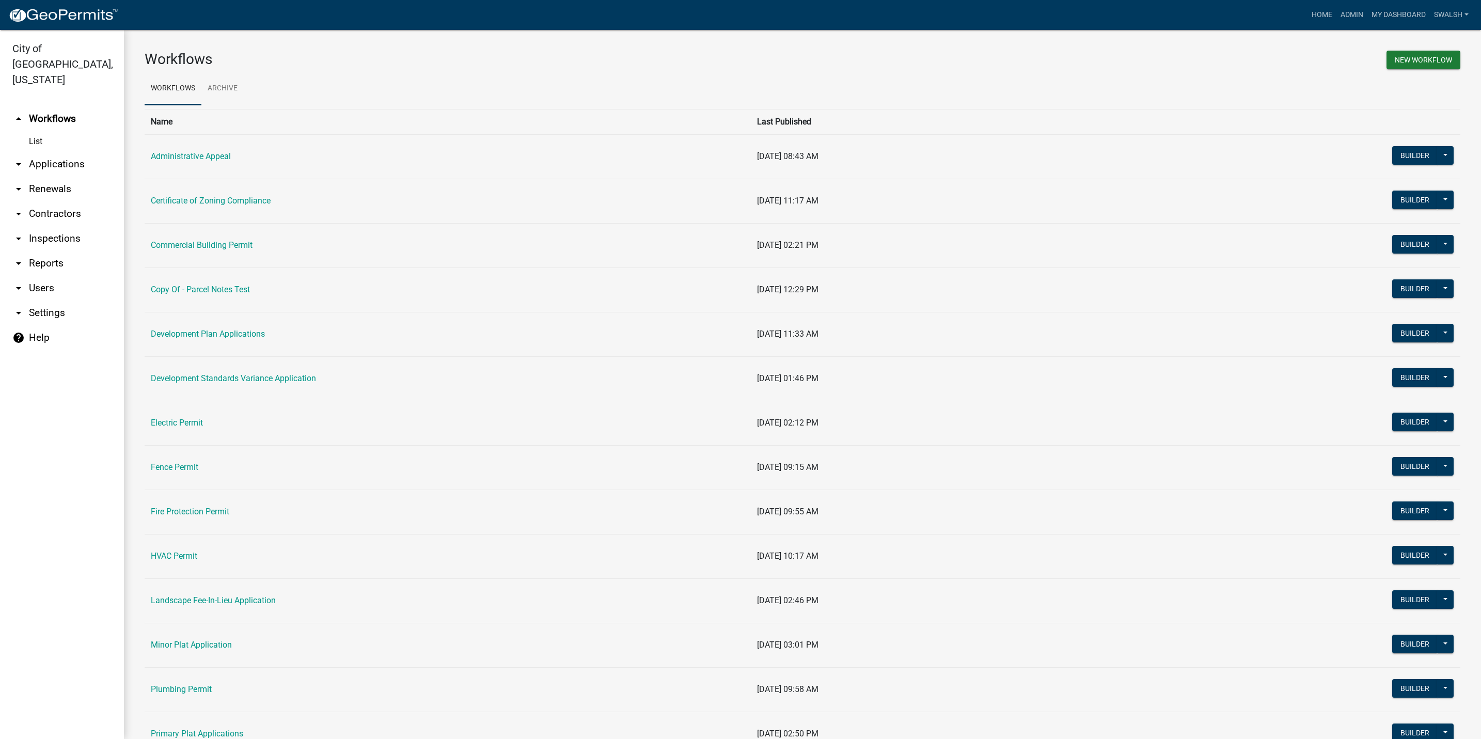
click at [58, 108] on link "arrow_drop_up Workflows" at bounding box center [62, 118] width 124 height 25
click at [1143, 42] on div "Workflows New Workflow Workflows Archive Name Last Published Administrative App…" at bounding box center [802, 652] width 1357 height 1244
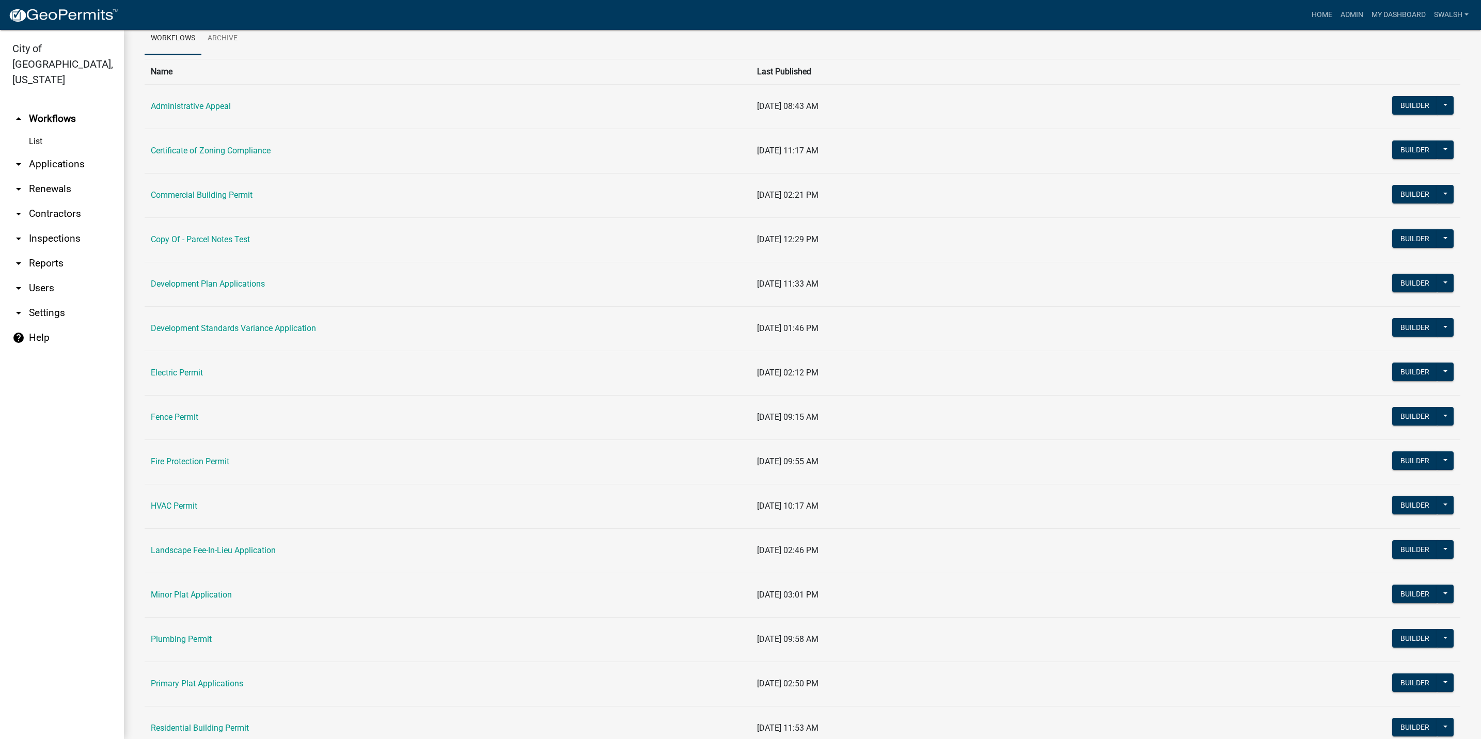
scroll to position [77, 0]
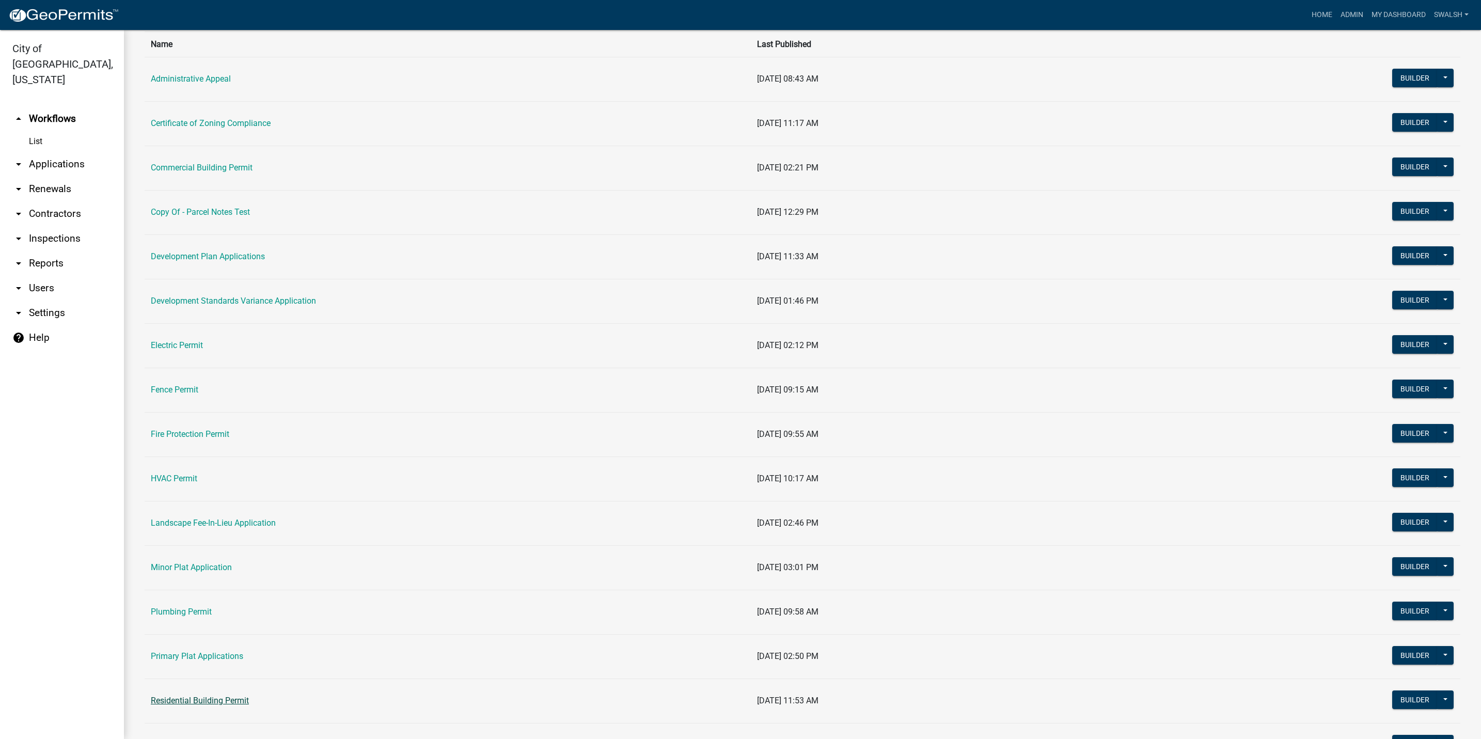
click at [208, 699] on link "Residential Building Permit" at bounding box center [200, 701] width 98 height 10
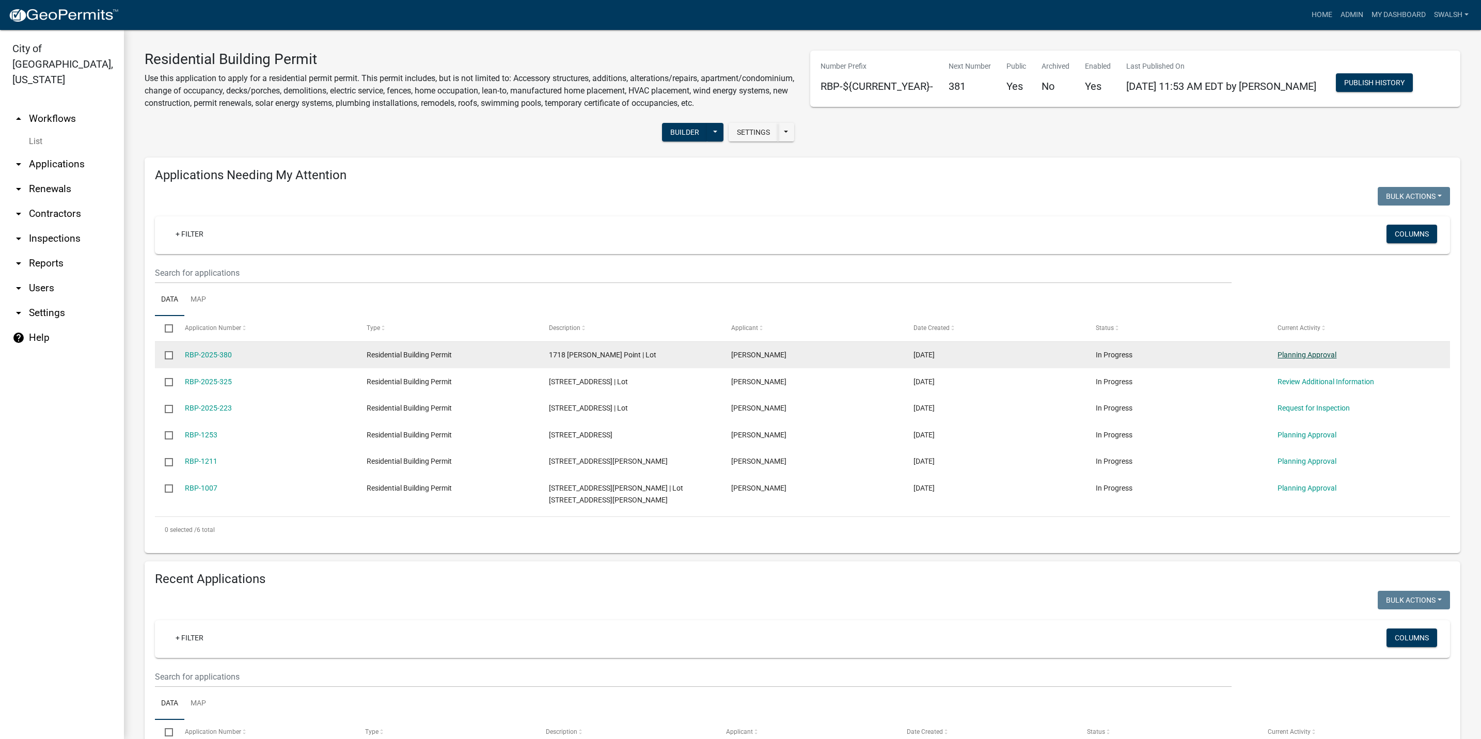
click at [1309, 359] on link "Planning Approval" at bounding box center [1307, 355] width 59 height 8
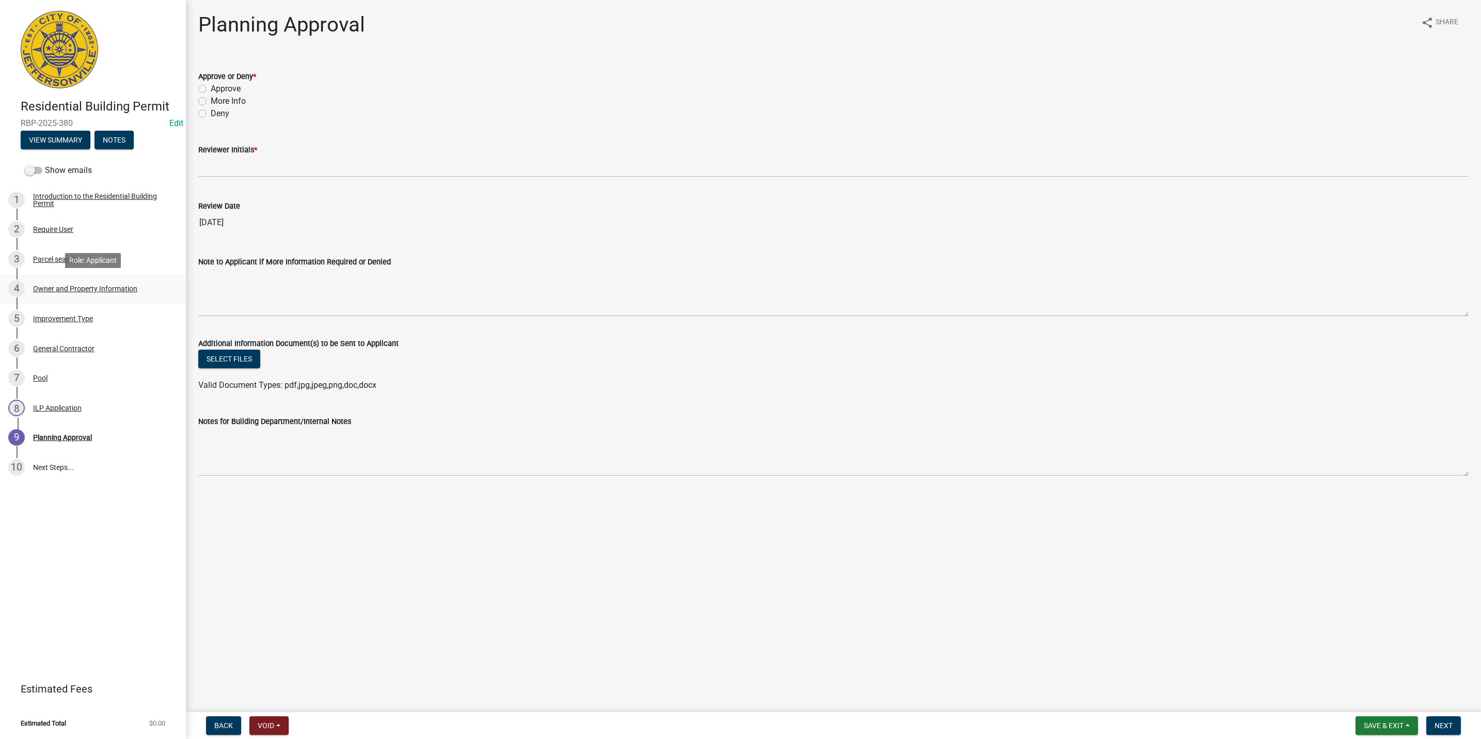
click at [107, 293] on div "4 Owner and Property Information" at bounding box center [88, 288] width 161 height 17
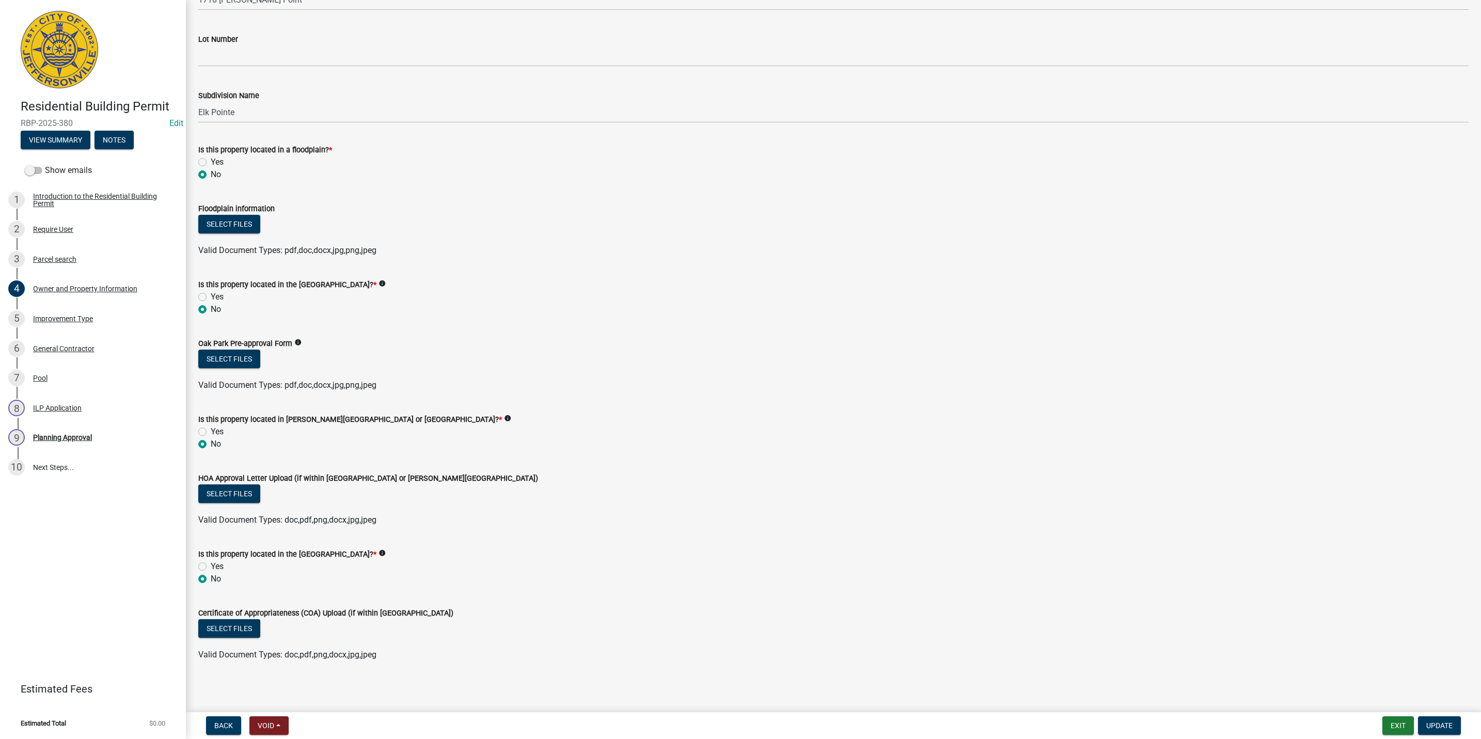
scroll to position [600, 0]
click at [70, 320] on div "Improvement Type" at bounding box center [63, 318] width 60 height 7
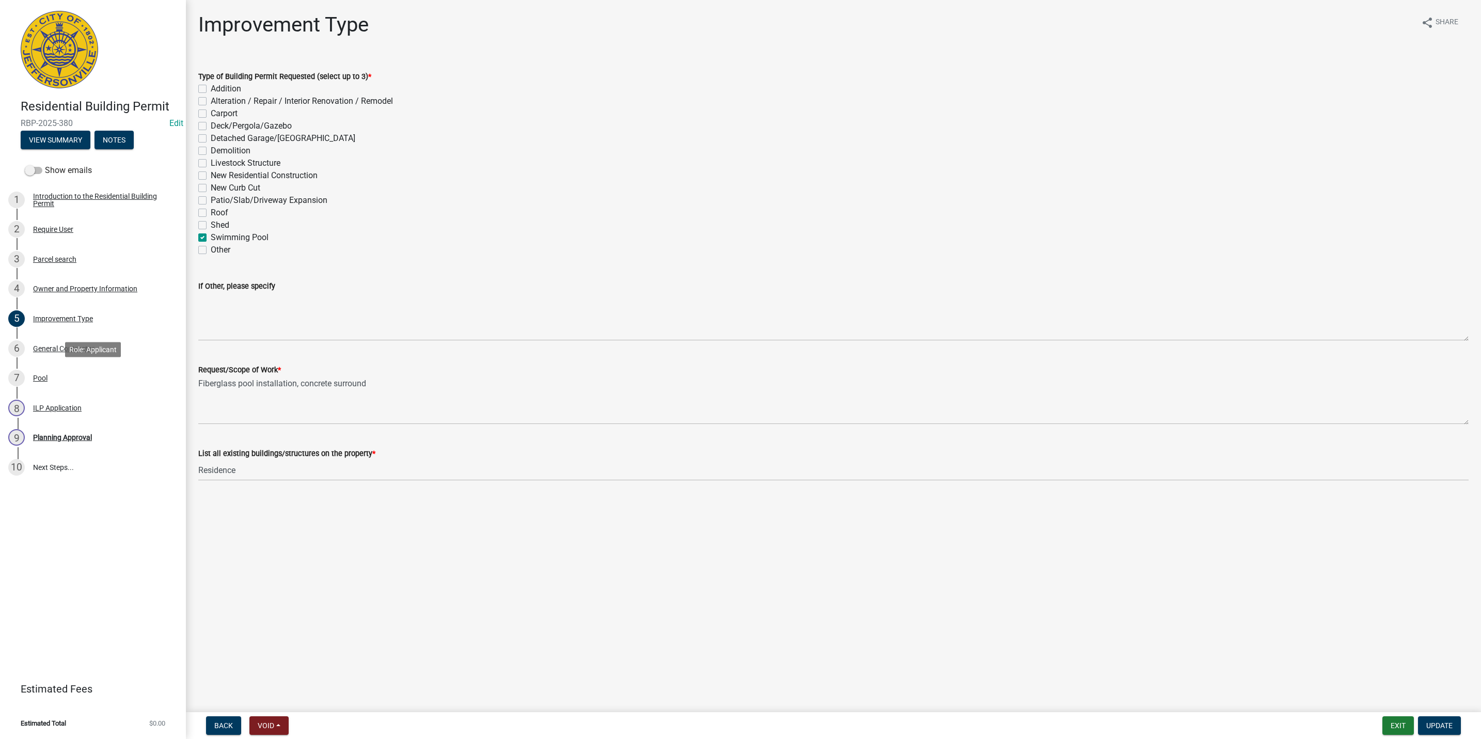
click at [60, 374] on div "7 Pool" at bounding box center [88, 378] width 161 height 17
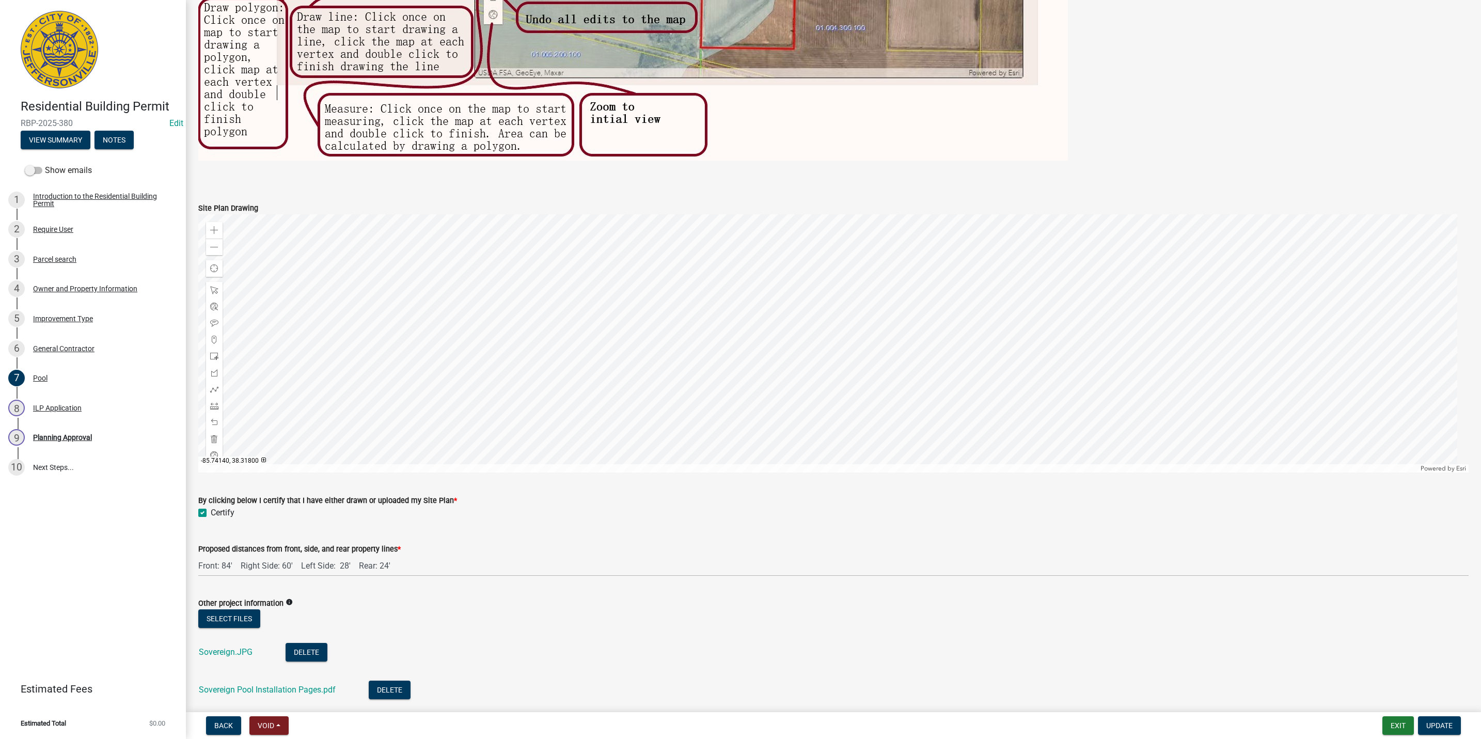
scroll to position [620, 0]
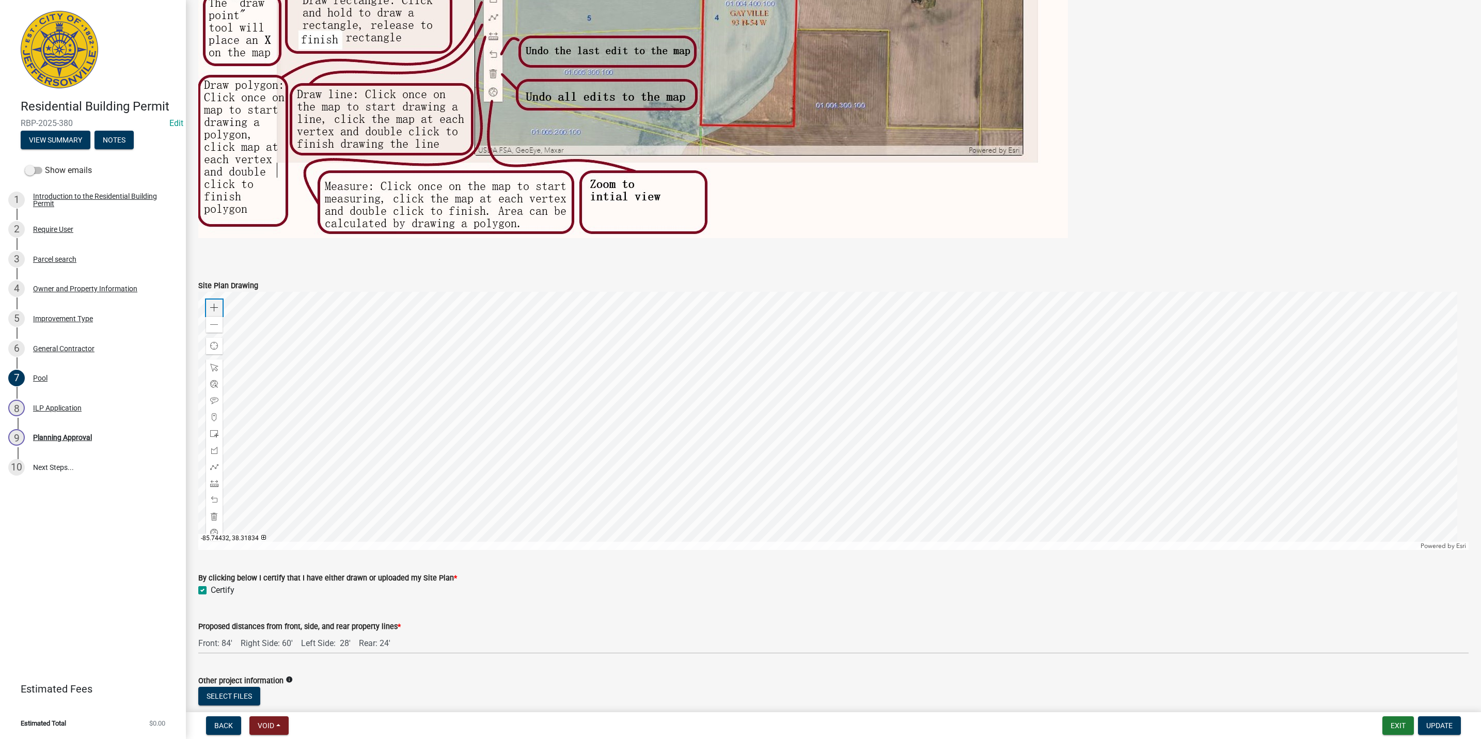
click at [215, 310] on span at bounding box center [214, 308] width 8 height 8
click at [806, 538] on div at bounding box center [833, 421] width 1270 height 258
click at [955, 485] on div at bounding box center [833, 421] width 1270 height 258
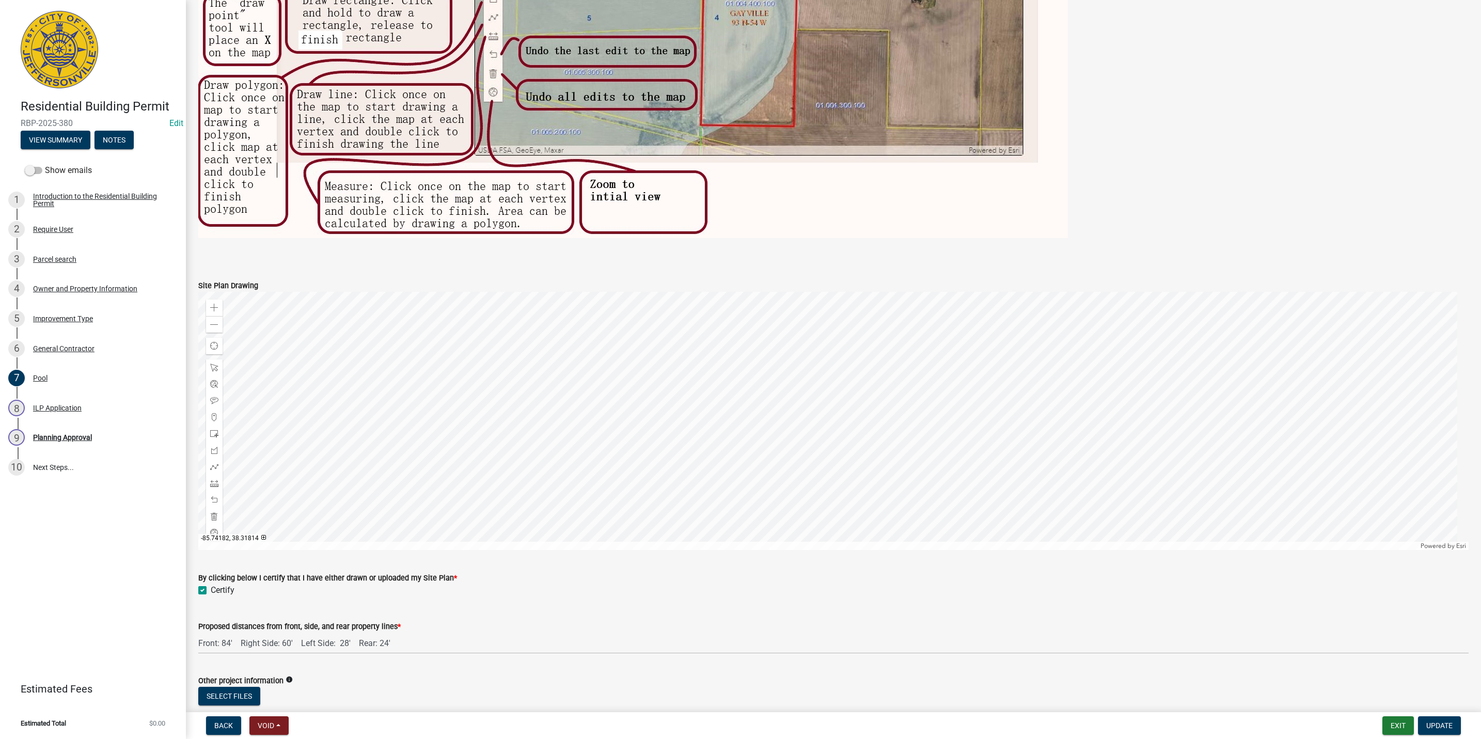
click at [1017, 464] on div at bounding box center [833, 421] width 1270 height 258
click at [1193, 311] on div at bounding box center [833, 421] width 1270 height 258
click at [212, 327] on span at bounding box center [214, 325] width 8 height 8
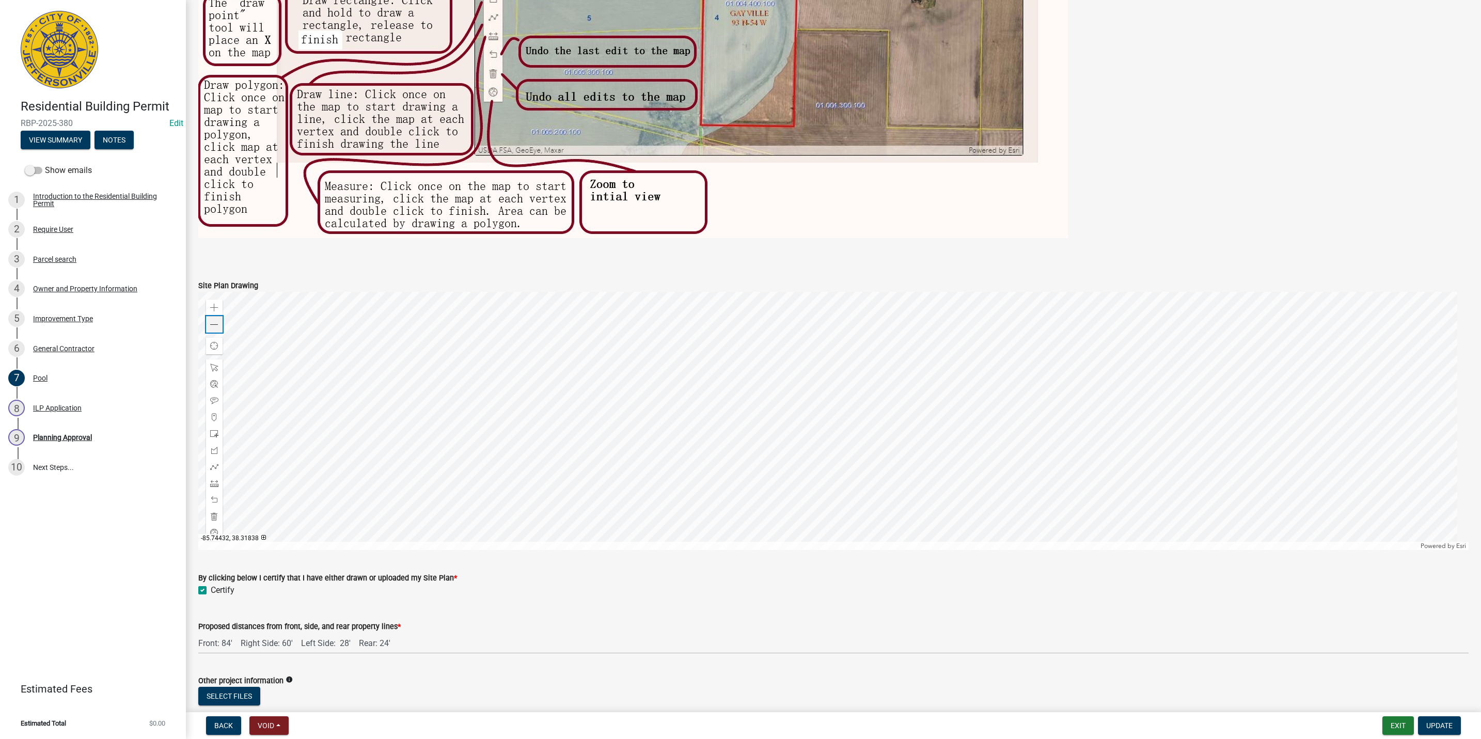
scroll to position [765, 0]
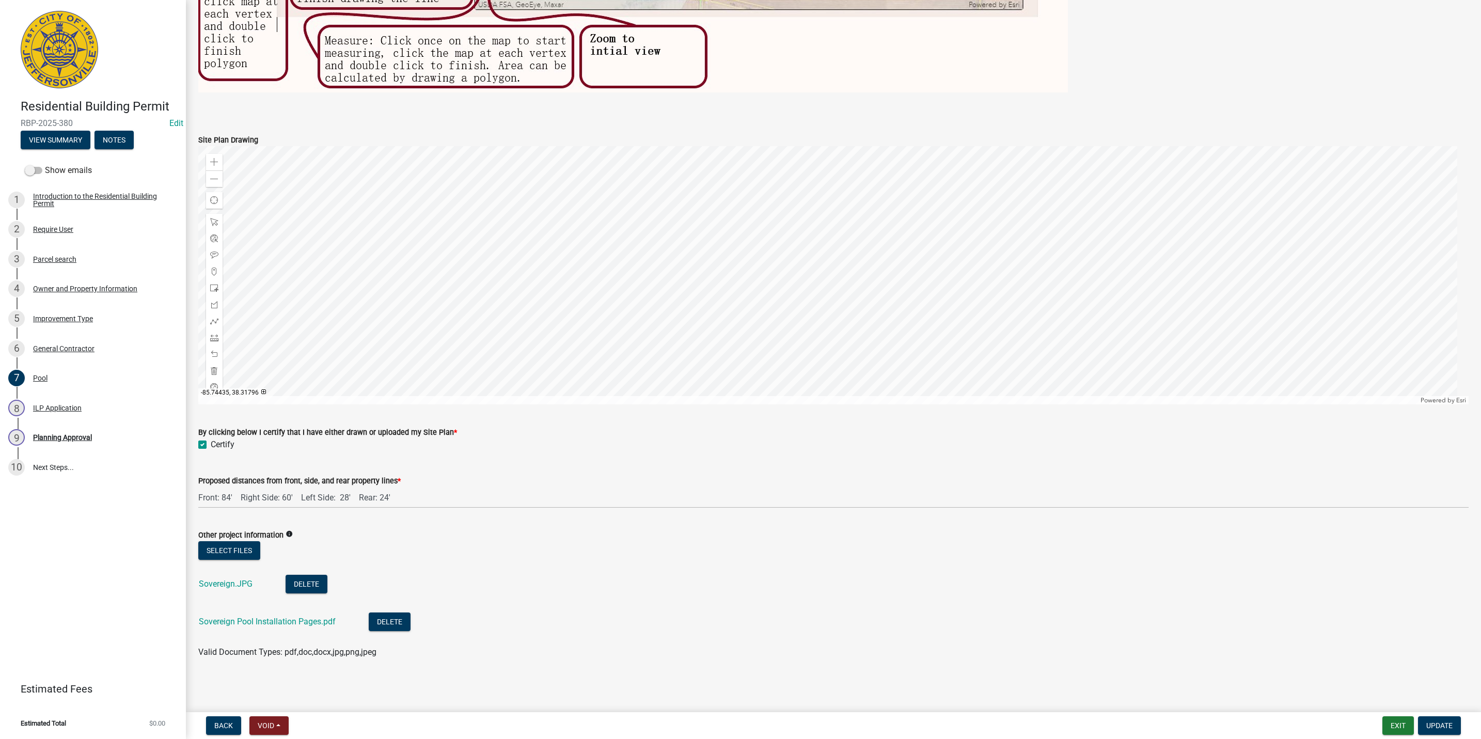
click at [216, 576] on div "Sovereign.JPG" at bounding box center [234, 585] width 70 height 21
click at [217, 580] on link "Sovereign.JPG" at bounding box center [226, 584] width 54 height 10
click at [284, 624] on link "Sovereign Pool Installation Pages.pdf" at bounding box center [267, 622] width 137 height 10
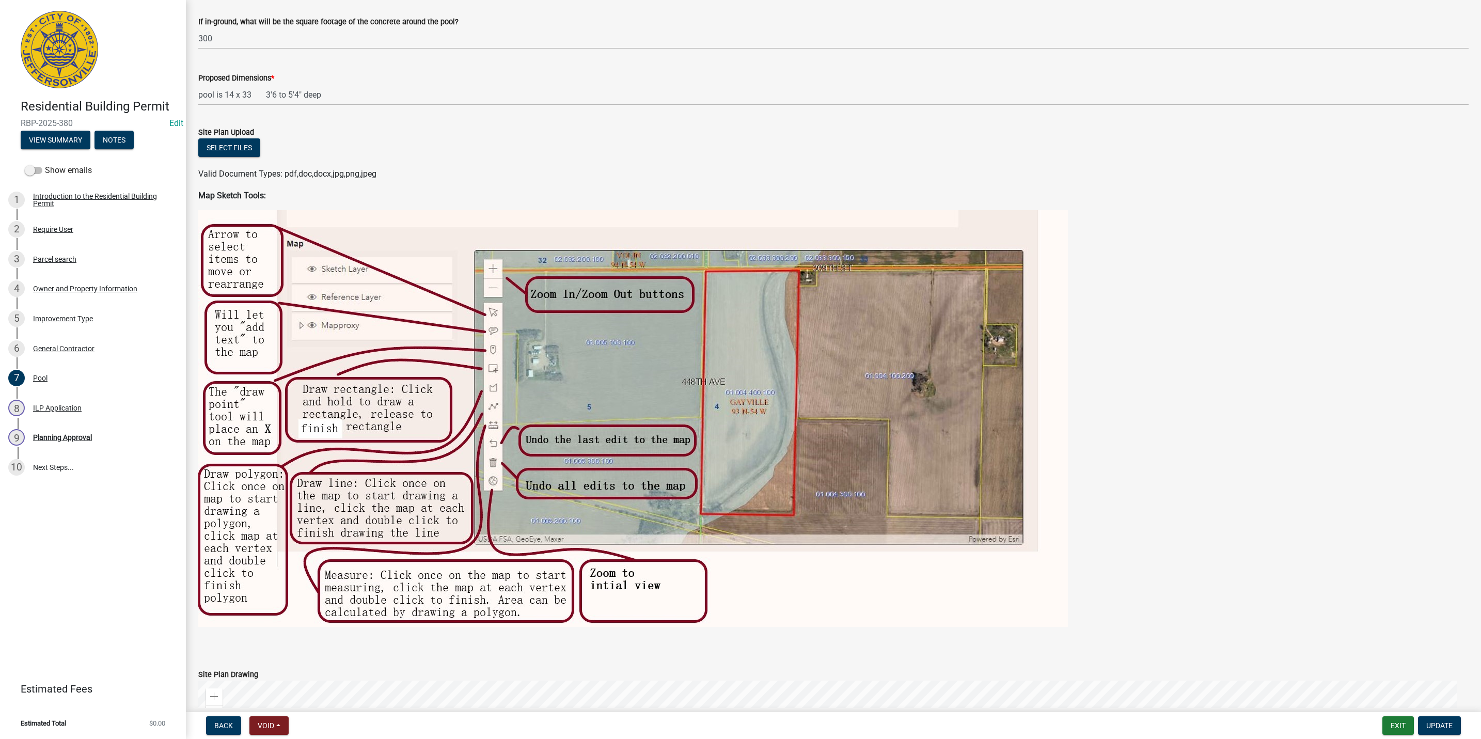
scroll to position [146, 0]
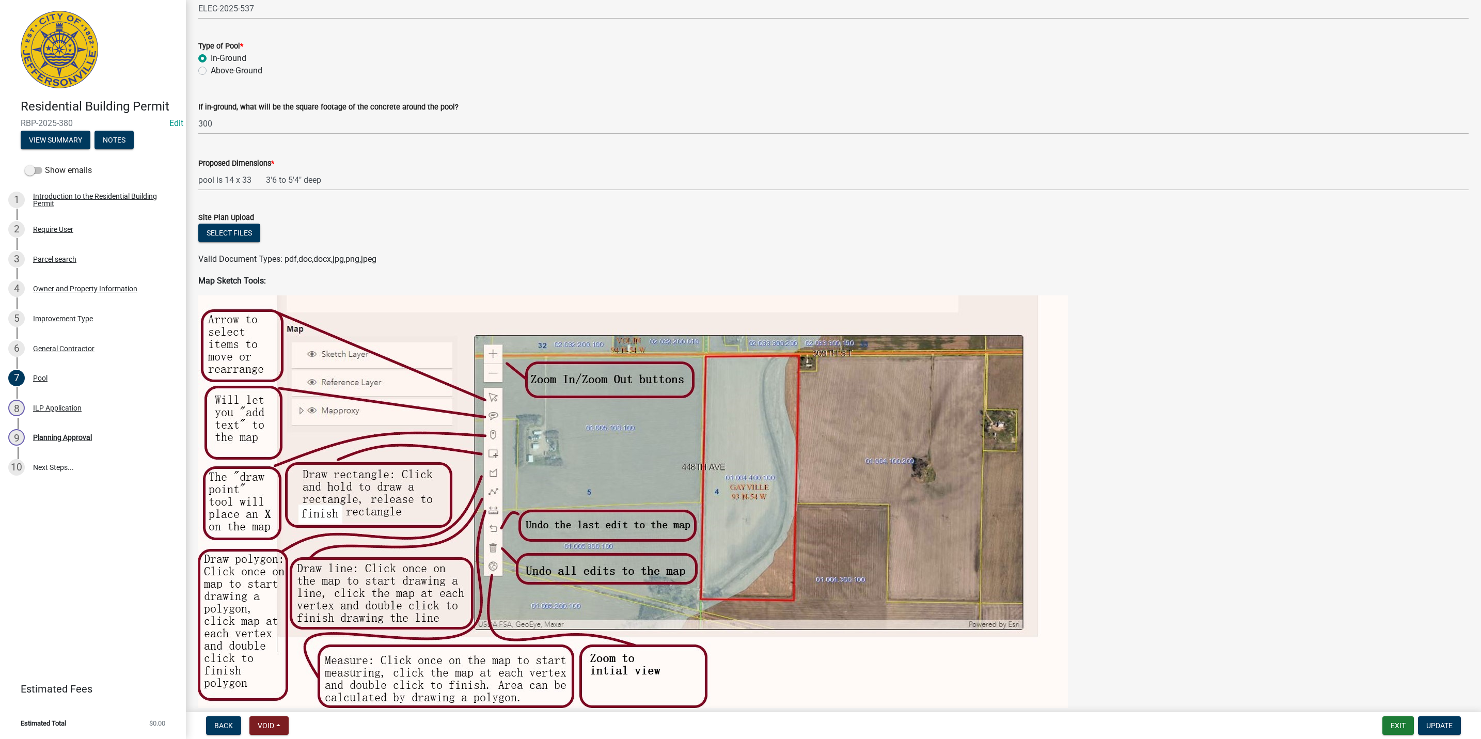
drag, startPoint x: 998, startPoint y: 410, endPoint x: 623, endPoint y: 297, distance: 390.8
click at [623, 297] on img at bounding box center [633, 503] width 870 height 417
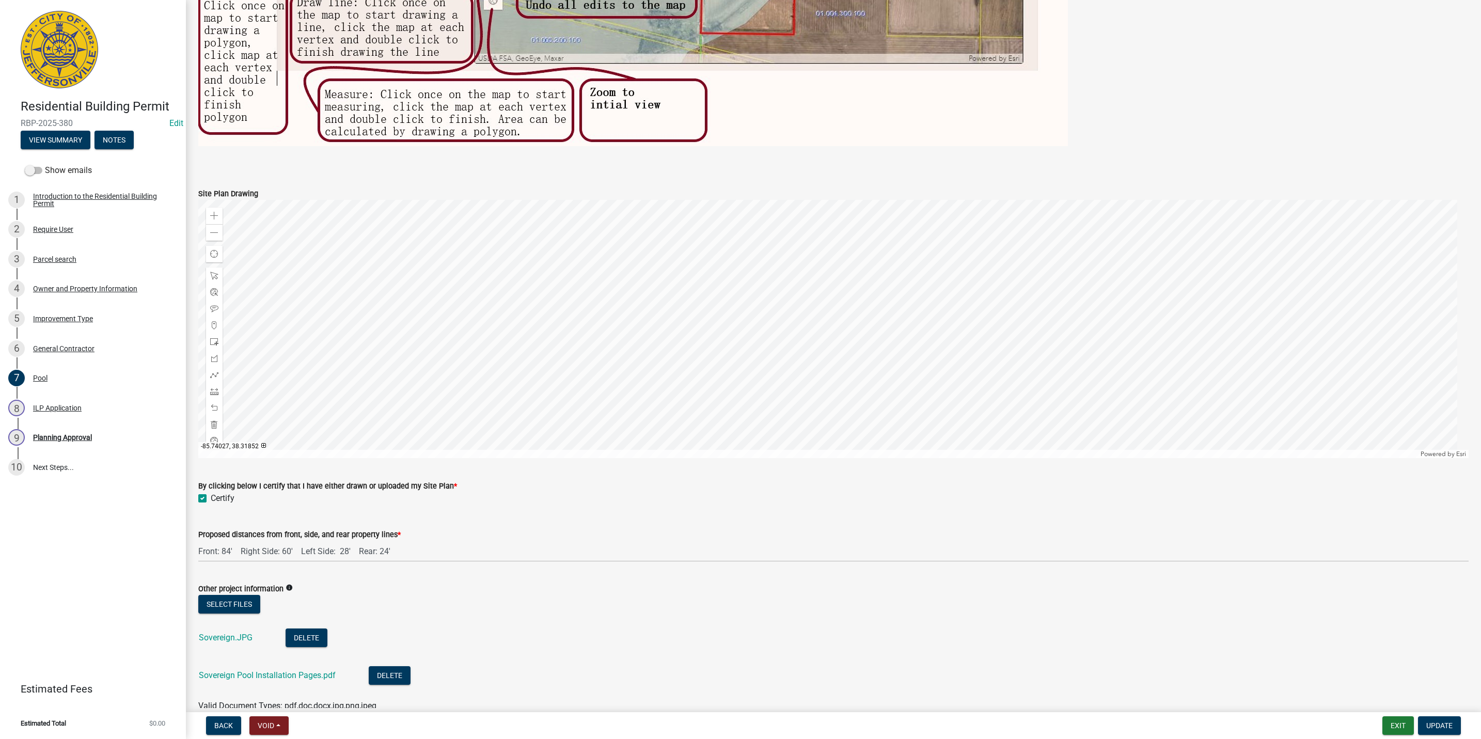
scroll to position [610, 0]
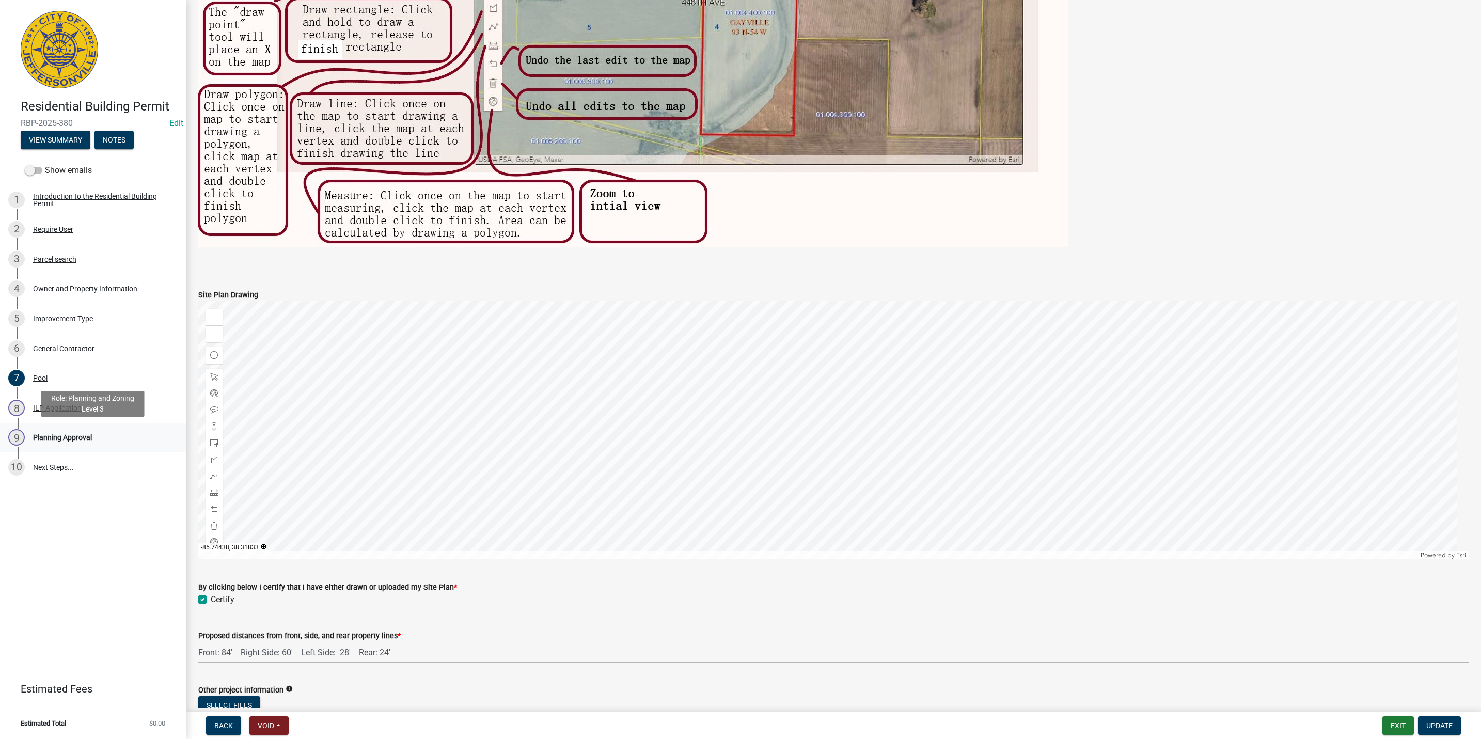
click at [83, 438] on div "Planning Approval" at bounding box center [62, 437] width 59 height 7
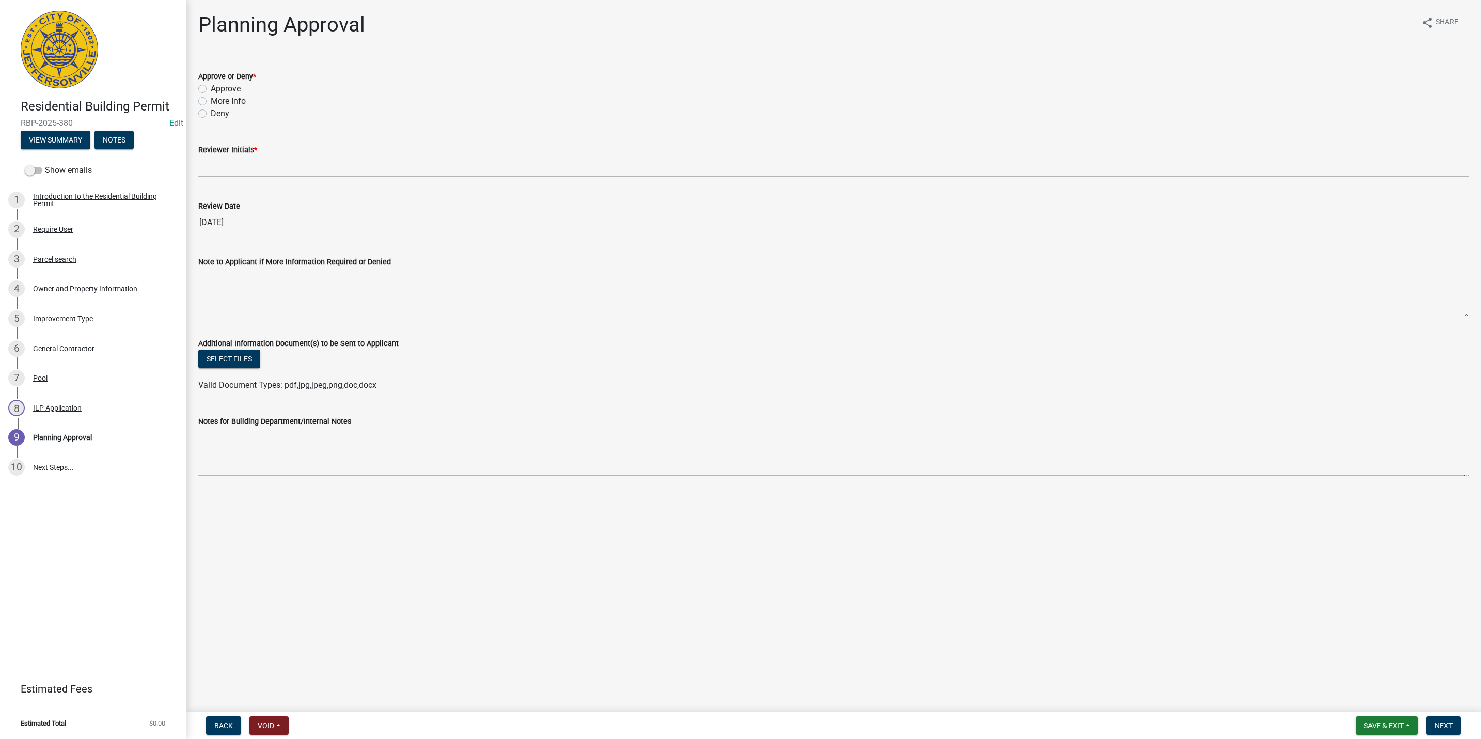
click at [225, 86] on label "Approve" at bounding box center [226, 89] width 30 height 12
click at [217, 86] on input "Approve" at bounding box center [214, 86] width 7 height 7
radio input "true"
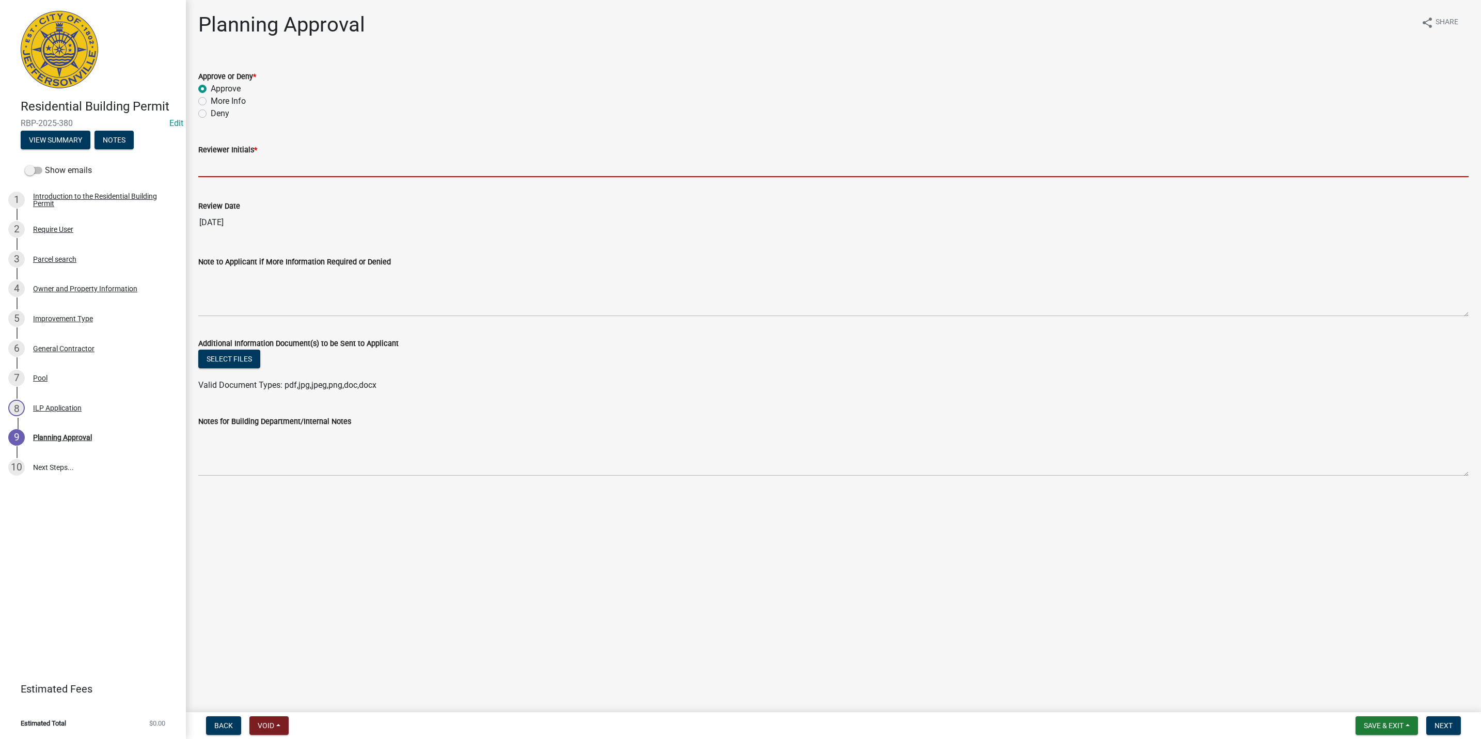
click at [221, 166] on input "Reviewer Initials *" at bounding box center [833, 166] width 1270 height 21
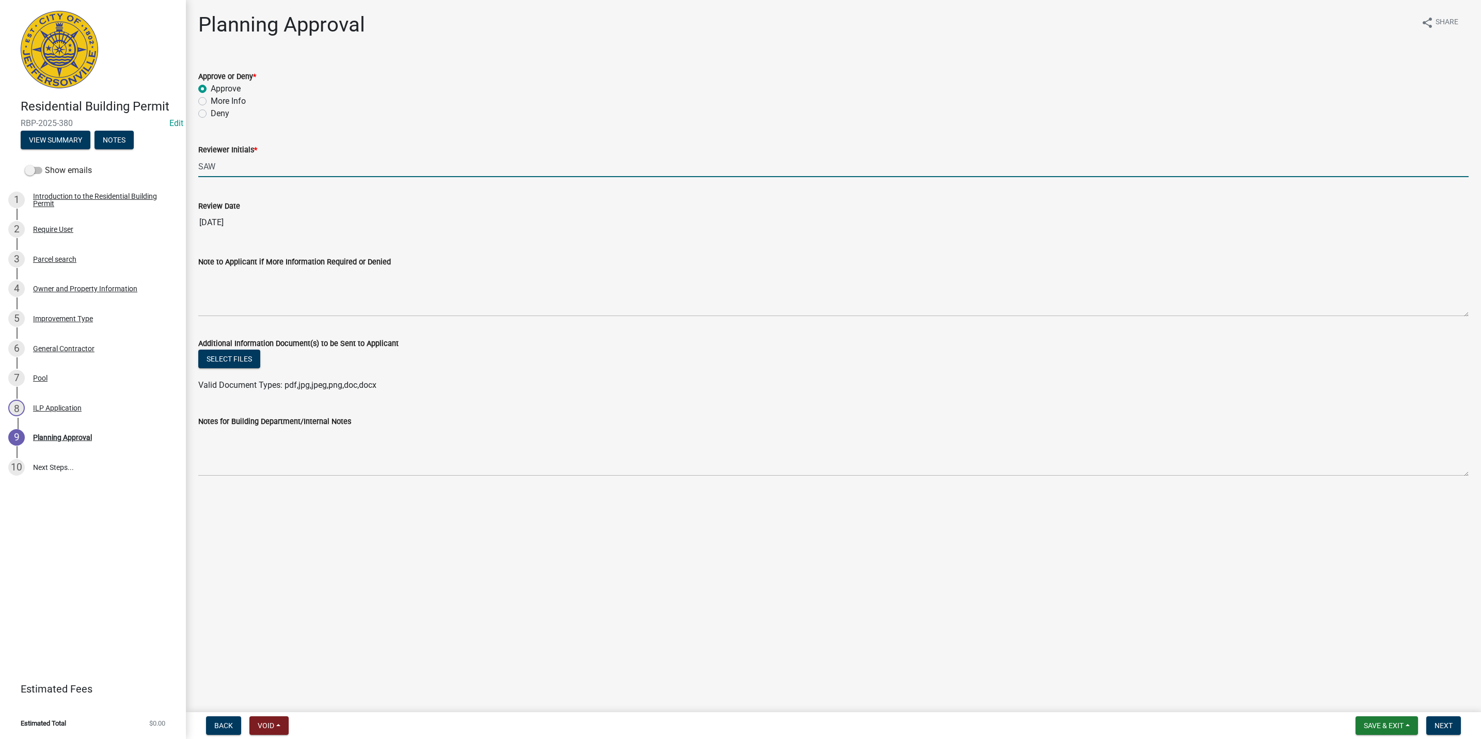
type input "SAW"
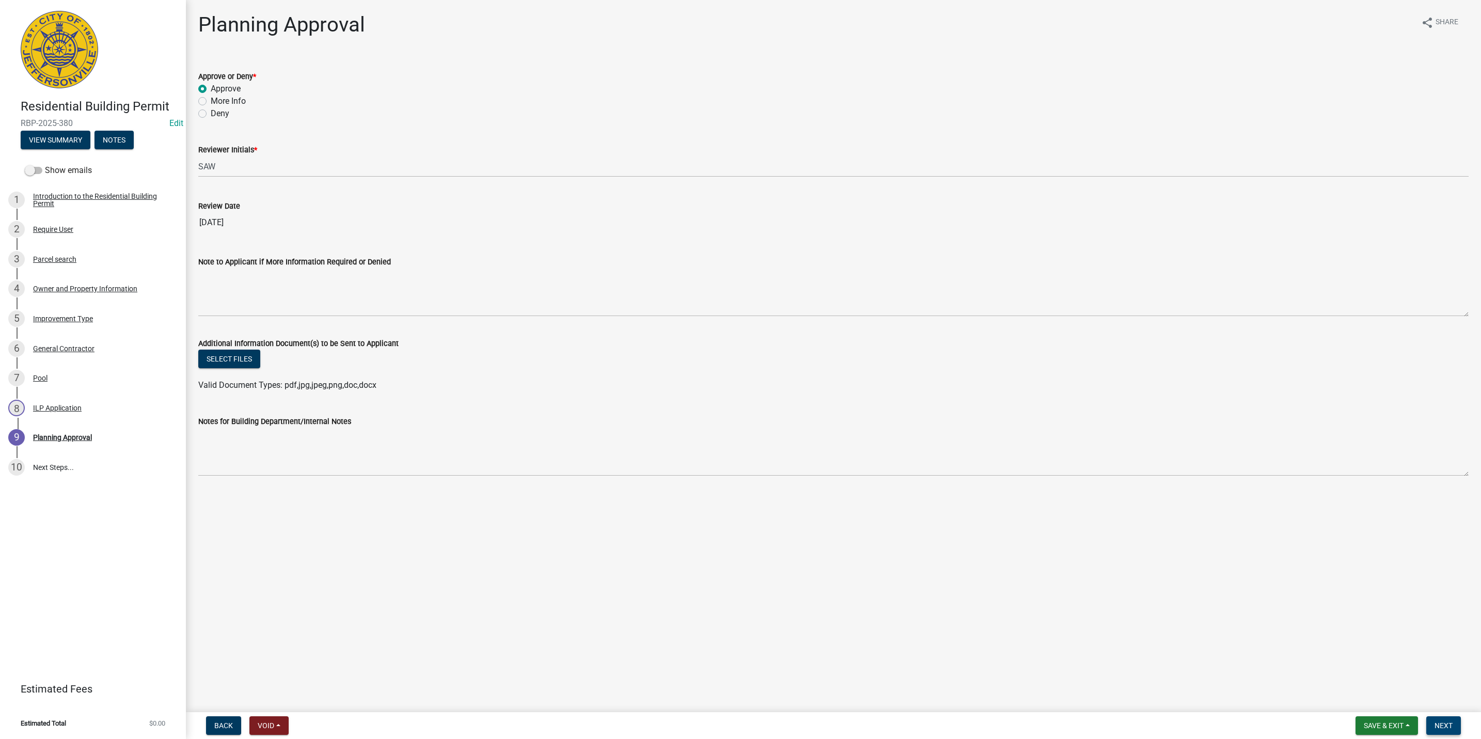
drag, startPoint x: 1446, startPoint y: 715, endPoint x: 1450, endPoint y: 727, distance: 12.6
click at [1446, 720] on nav "Back Void Withdraw Lock Expire Void Save & Exit Save Save & Exit Next" at bounding box center [833, 725] width 1295 height 27
click at [1452, 726] on span "Next" at bounding box center [1444, 725] width 18 height 8
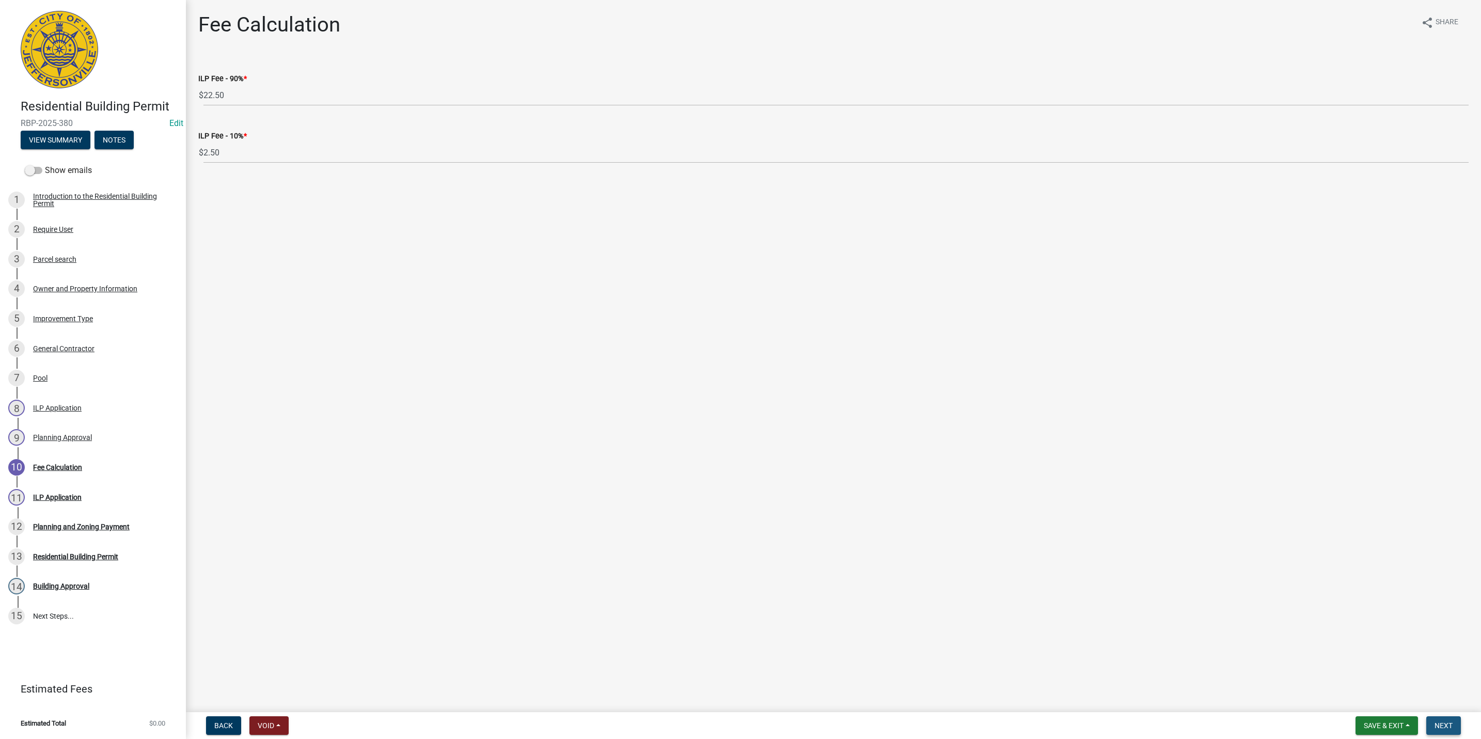
click at [1427, 722] on button "Next" at bounding box center [1443, 725] width 35 height 19
select select "3: 3"
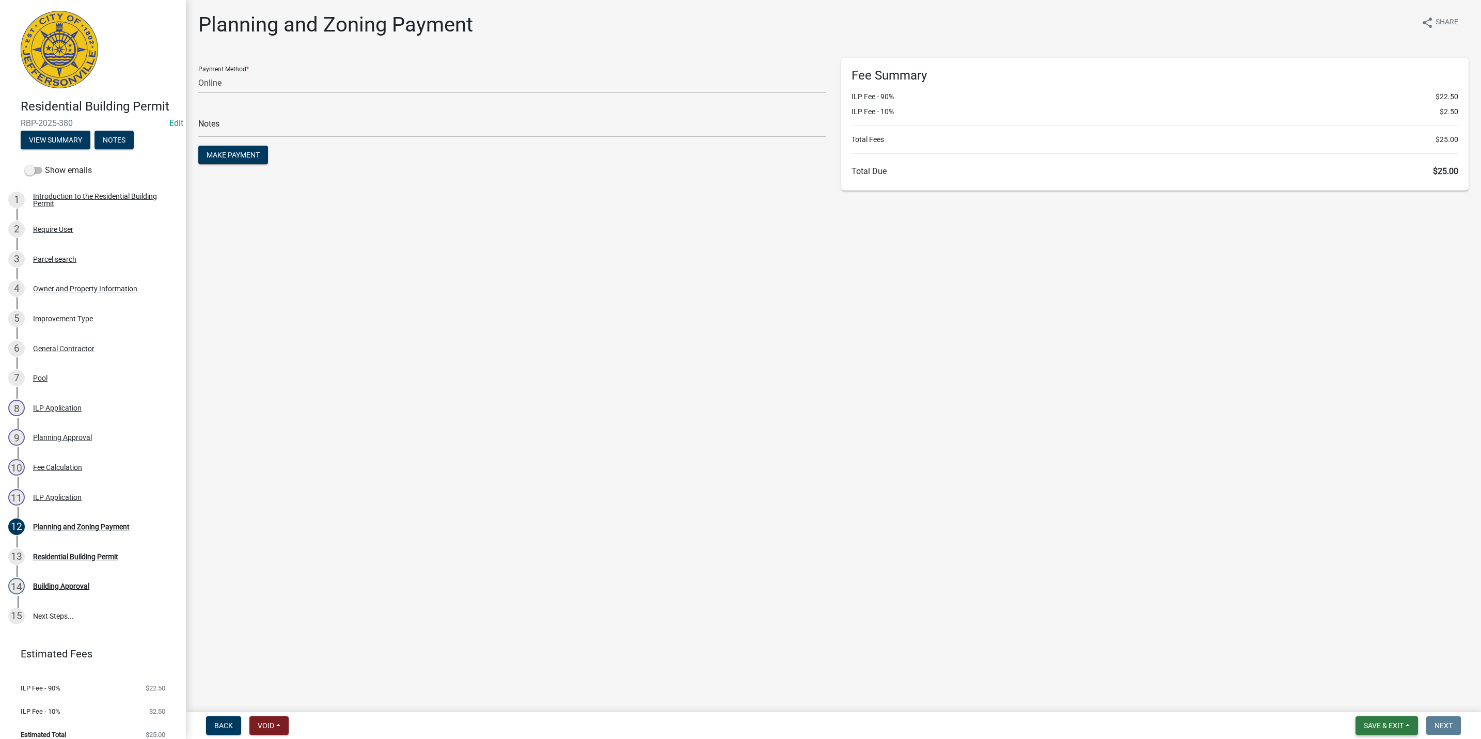
click at [1379, 722] on span "Save & Exit" at bounding box center [1384, 725] width 40 height 8
click at [1378, 693] on button "Save & Exit" at bounding box center [1376, 699] width 83 height 25
